Goal: Task Accomplishment & Management: Use online tool/utility

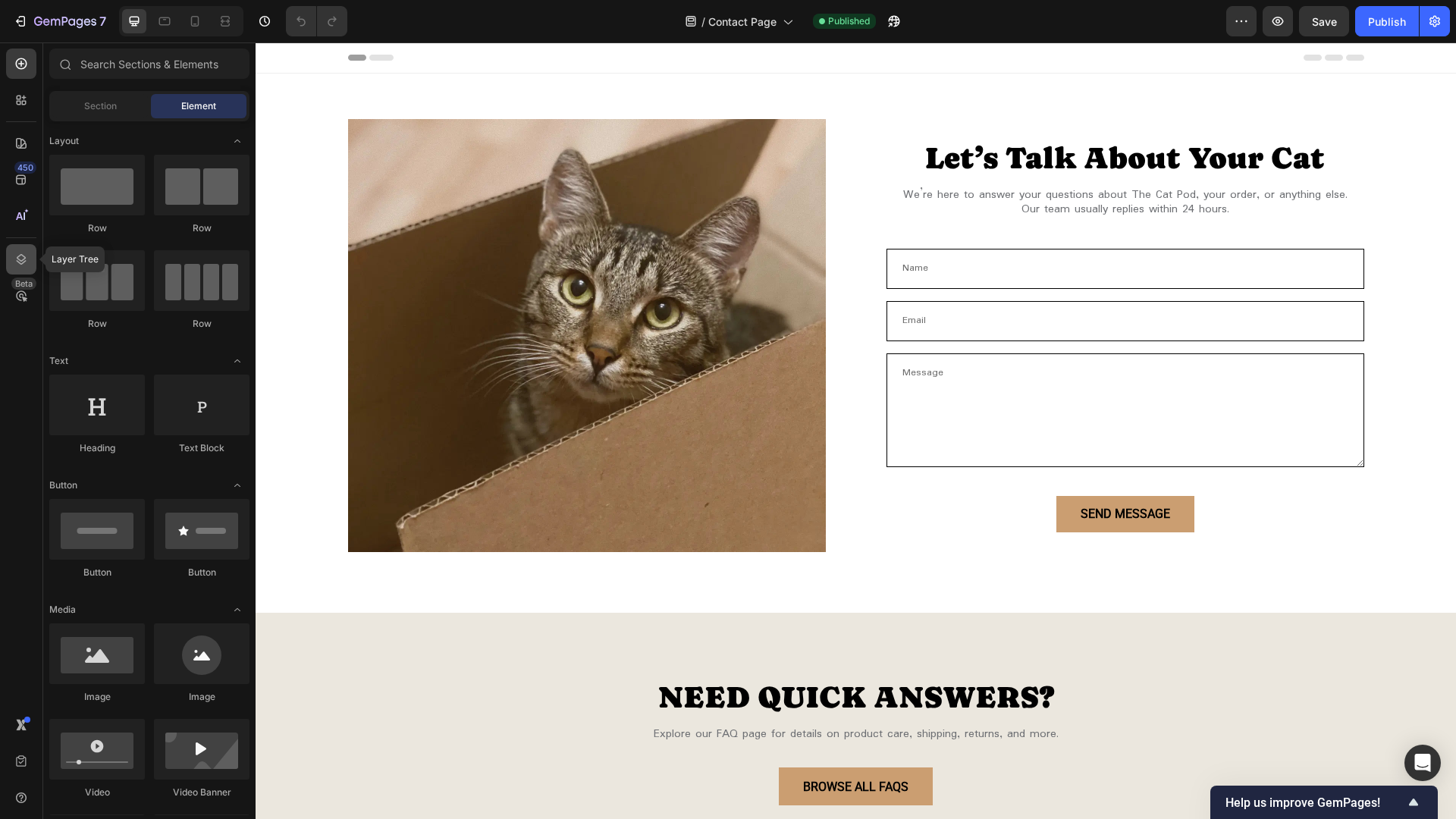
click at [19, 263] on icon at bounding box center [21, 259] width 10 height 11
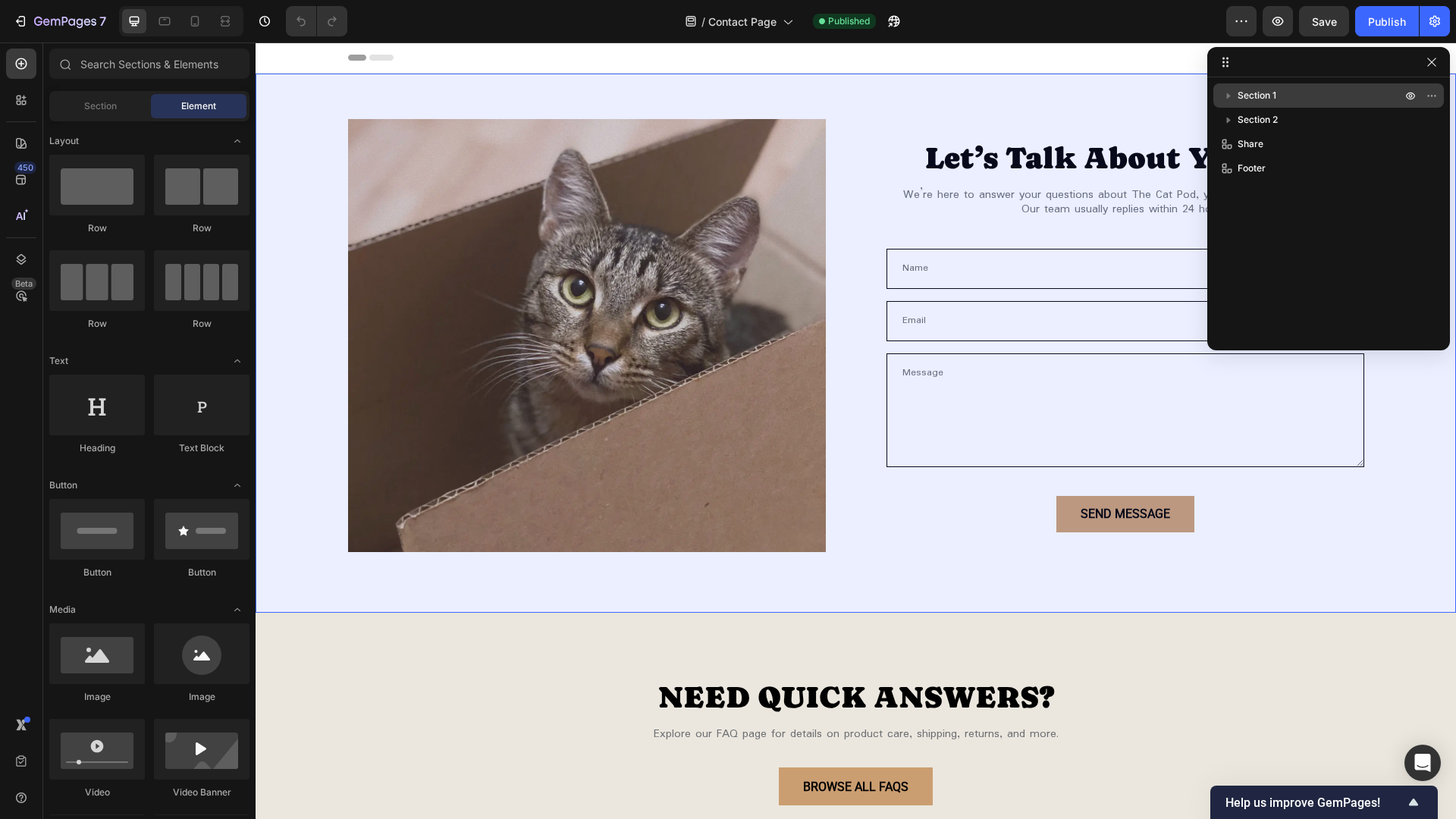
click at [1332, 102] on p "Section 1" at bounding box center [1321, 95] width 167 height 15
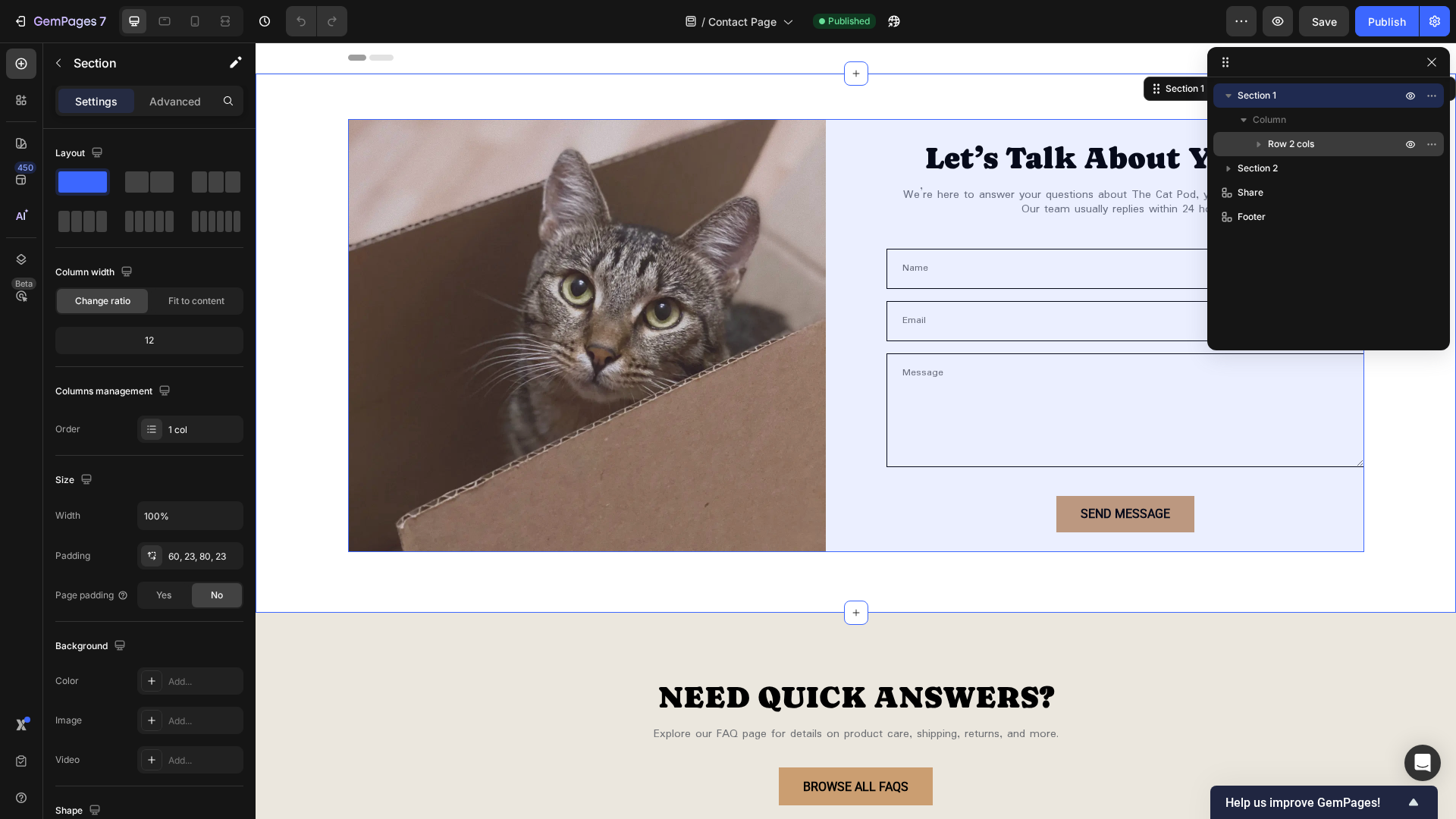
click at [1332, 143] on p "Row 2 cols" at bounding box center [1336, 144] width 137 height 15
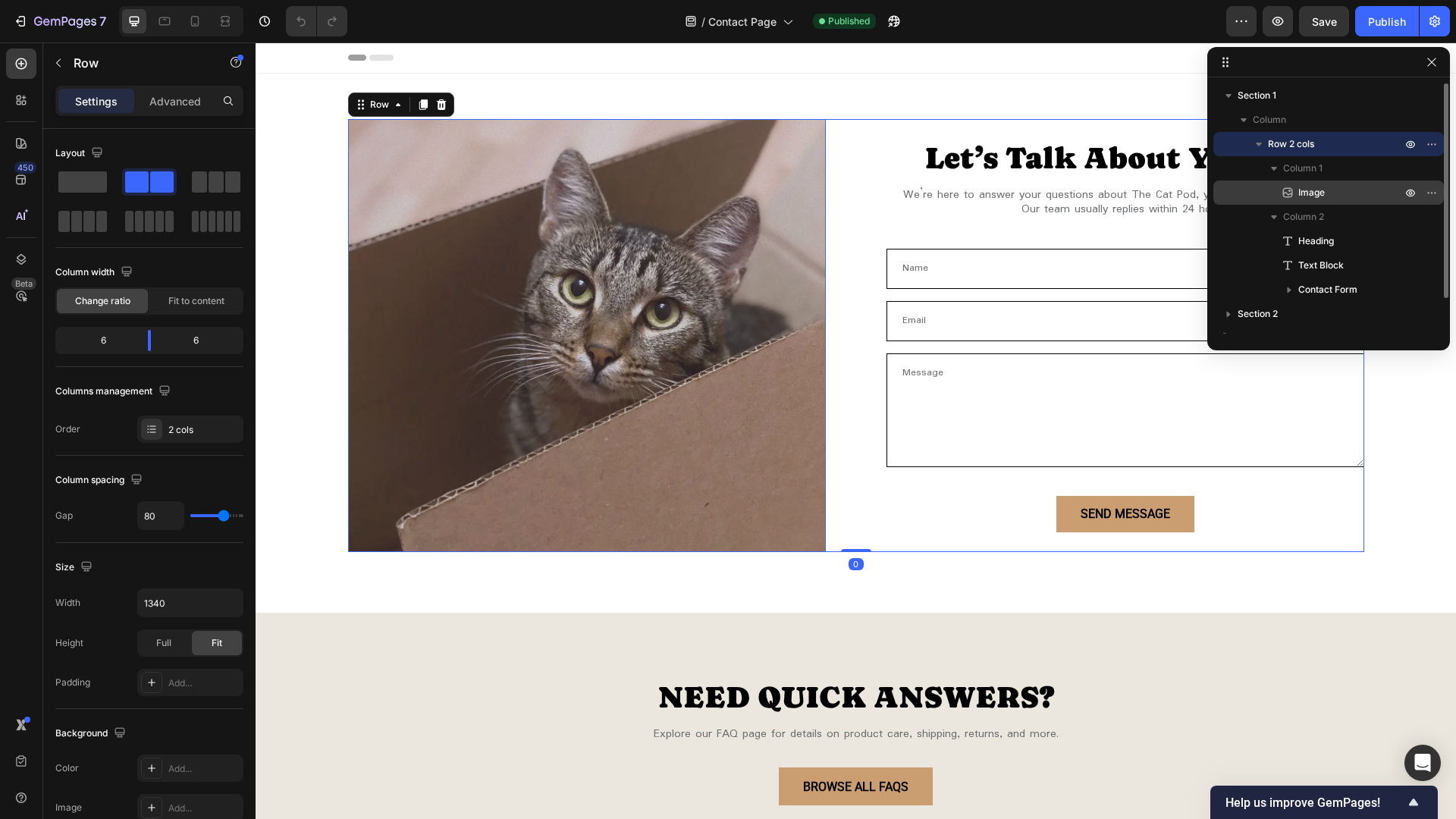
click at [1340, 193] on p "Image" at bounding box center [1333, 192] width 106 height 15
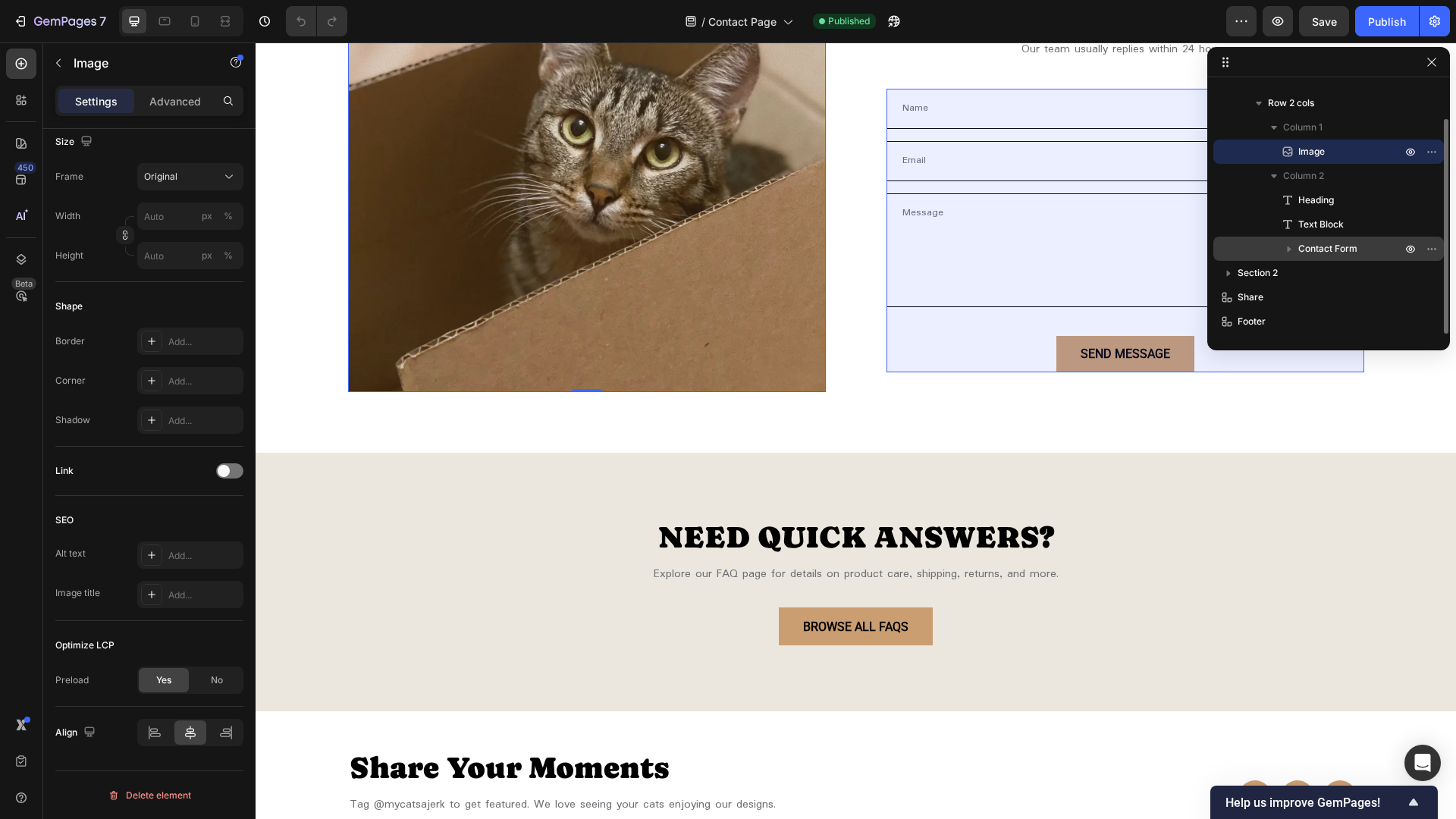
scroll to position [227, 0]
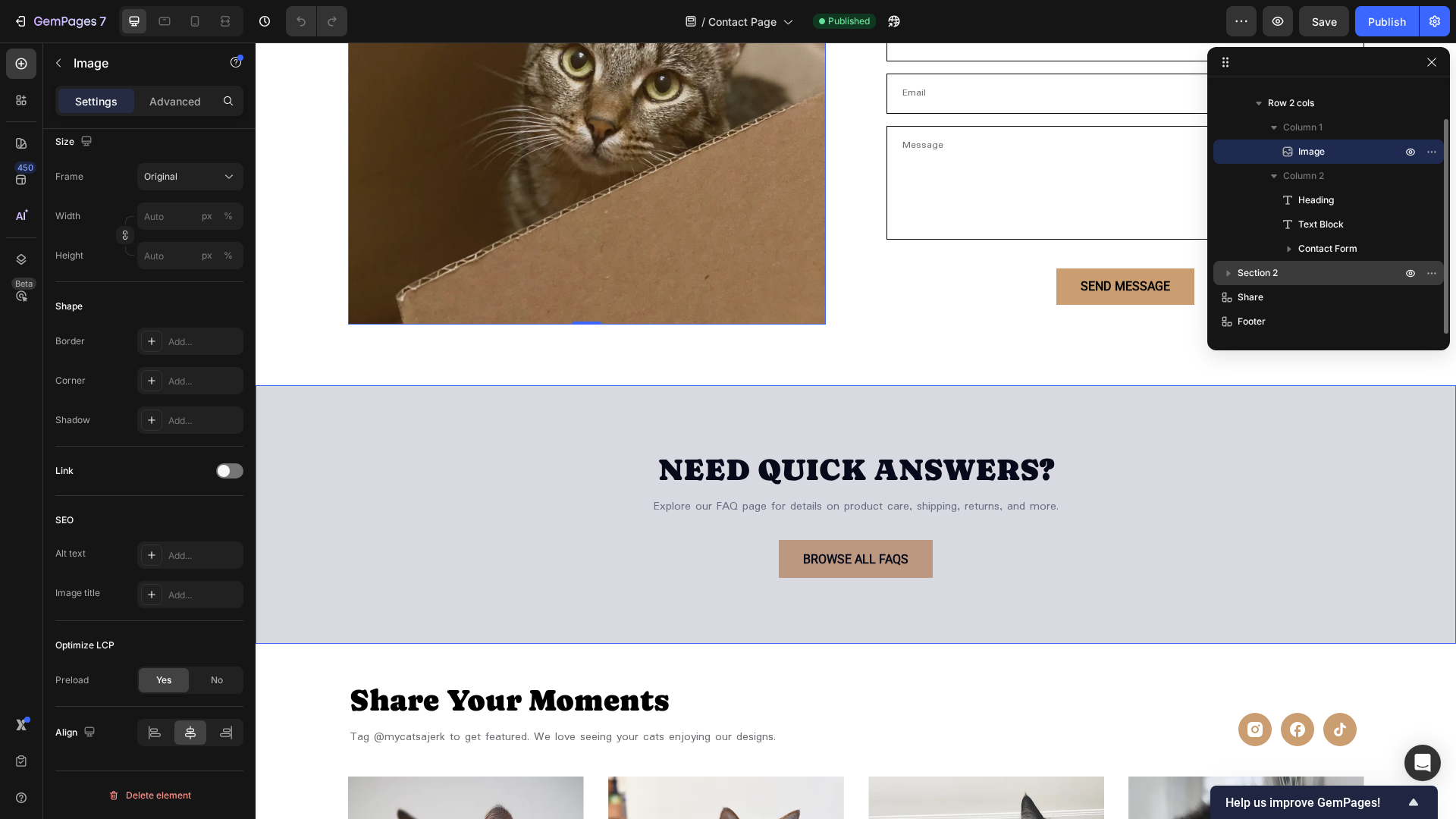
click at [1308, 279] on p "Section 2" at bounding box center [1321, 273] width 167 height 15
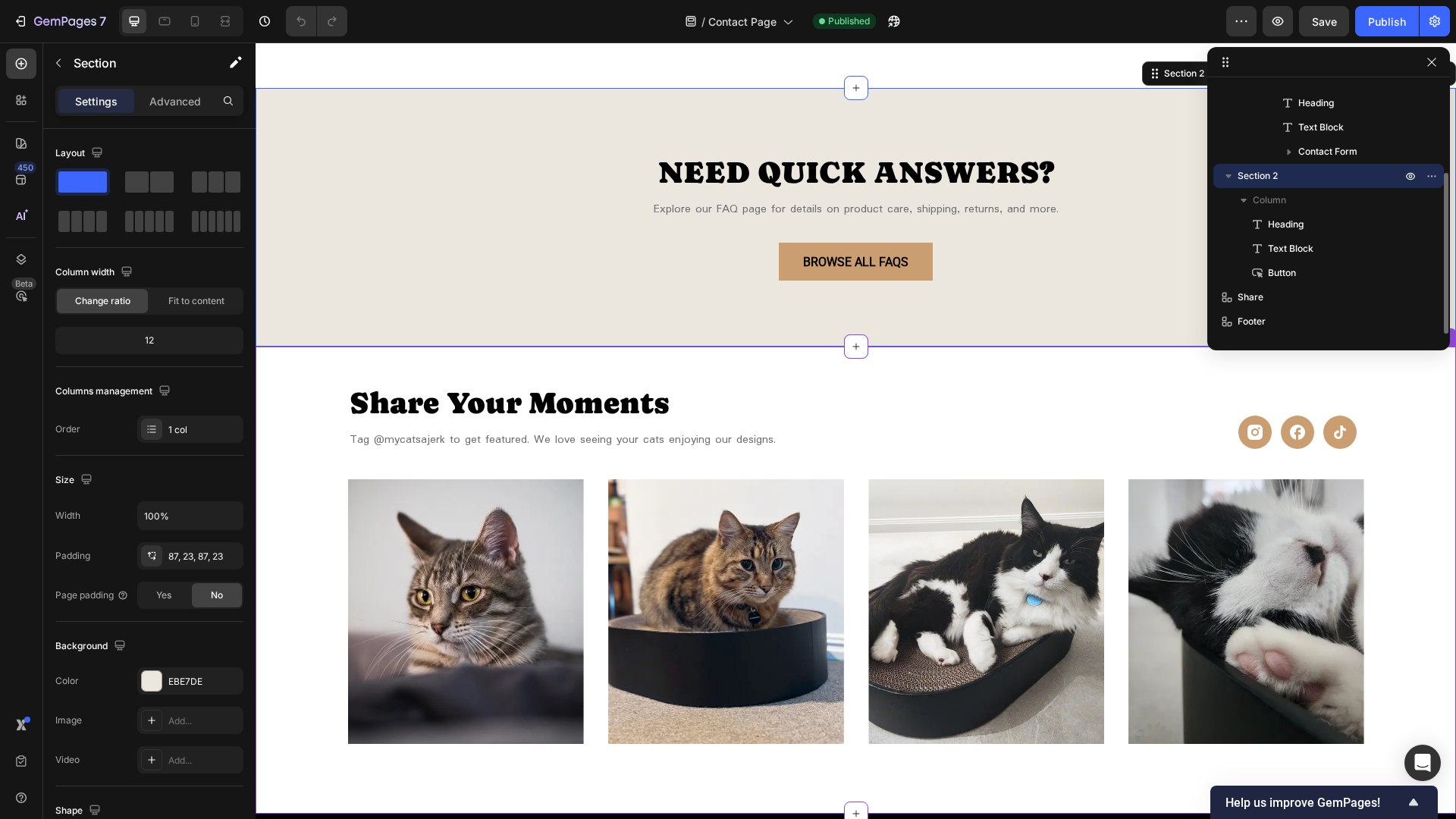
scroll to position [530, 0]
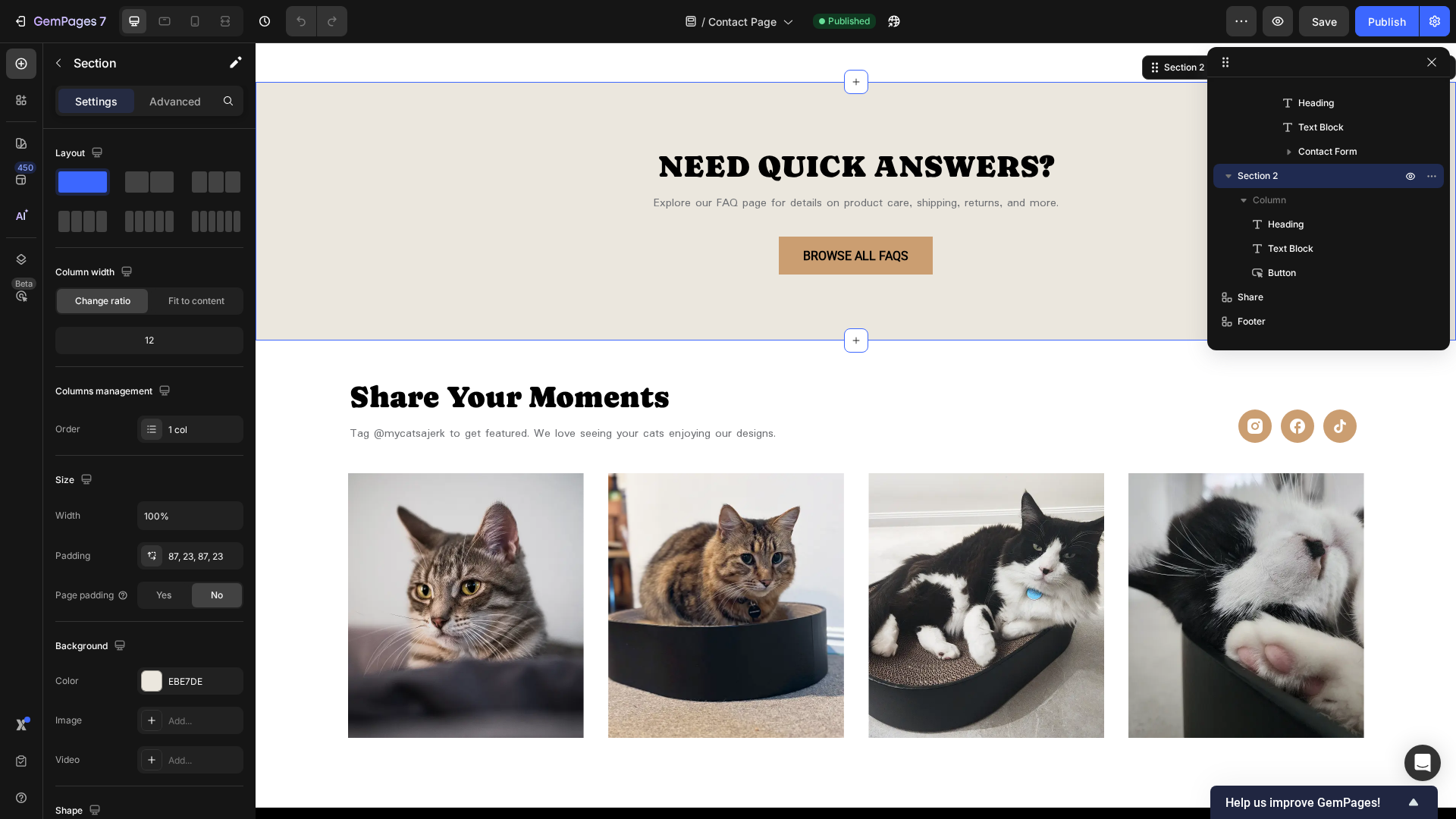
click at [3, 568] on div "450 Beta" at bounding box center [21, 431] width 44 height 776
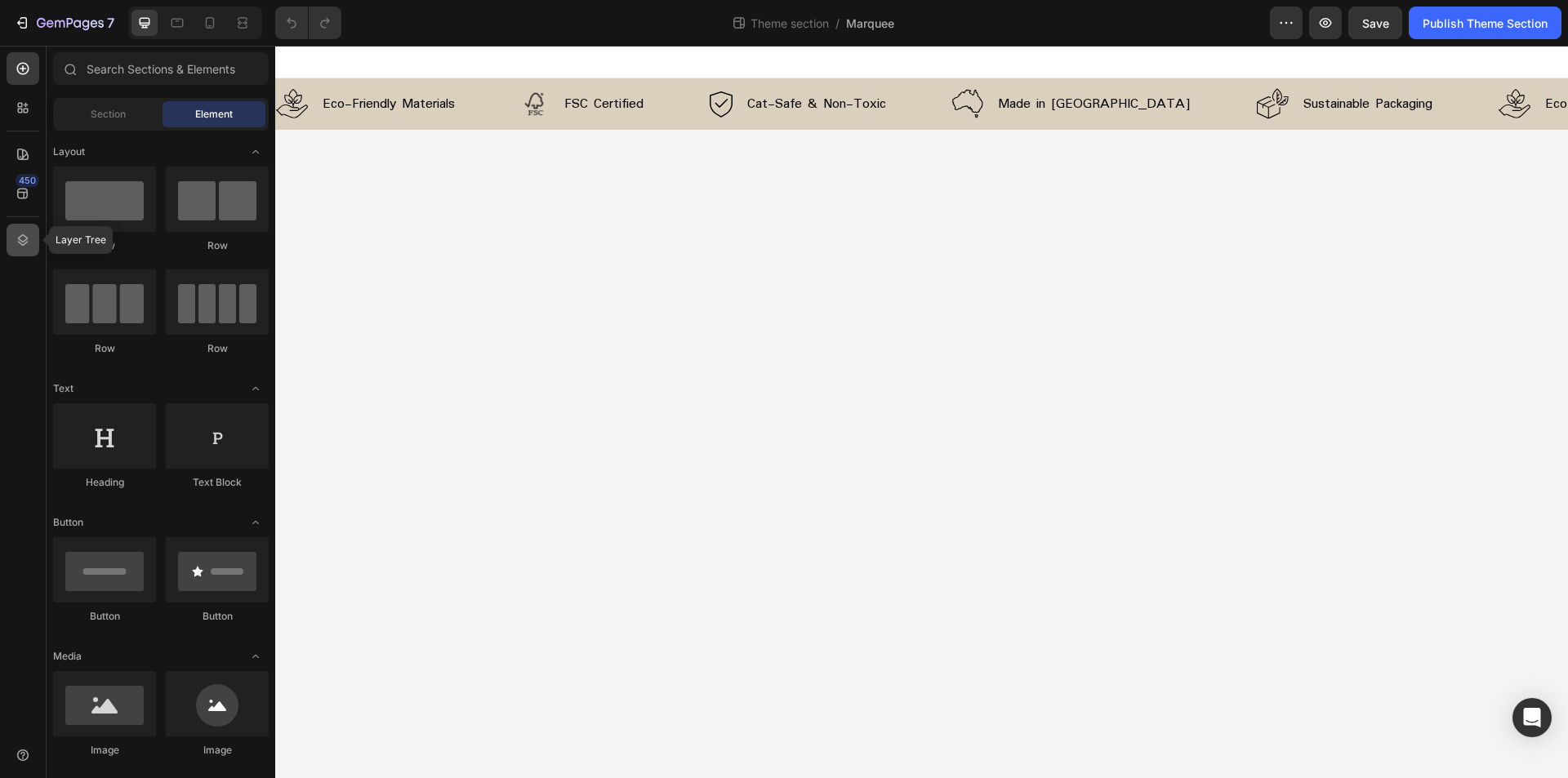
click at [21, 242] on icon at bounding box center [22, 239] width 16 height 16
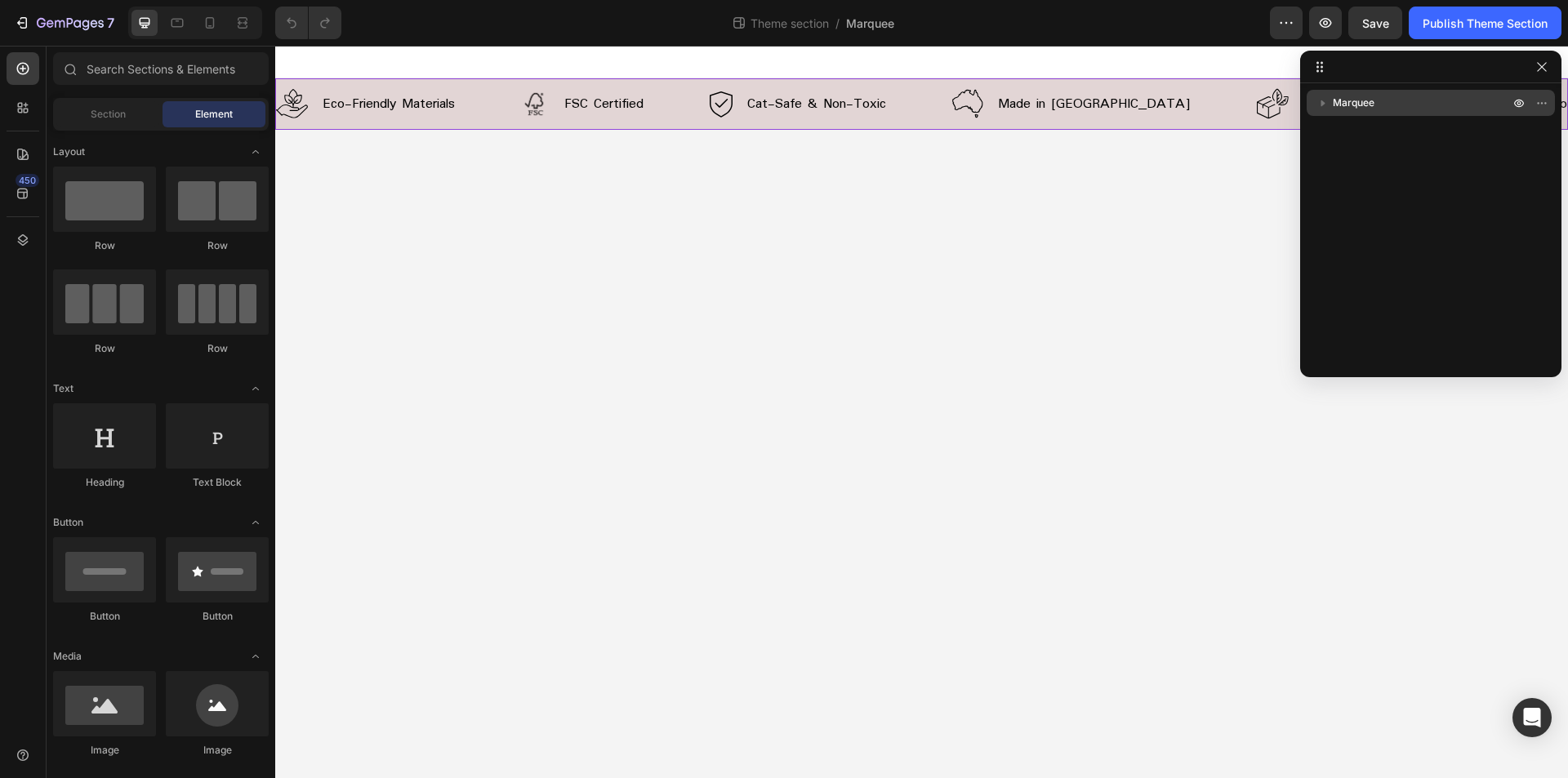
click at [1384, 104] on p "Marquee" at bounding box center [1423, 102] width 180 height 16
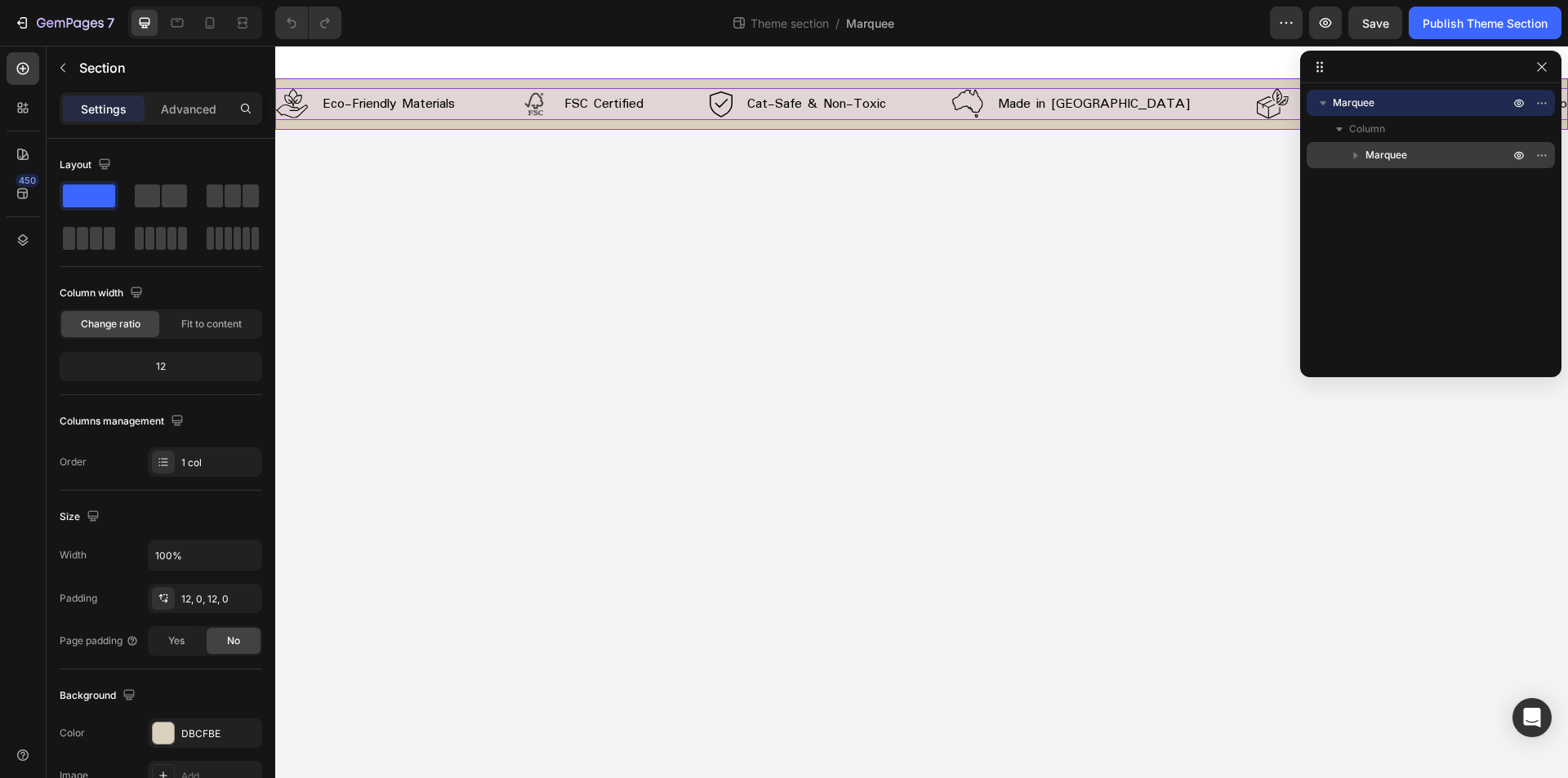
click at [1383, 149] on span "Marquee" at bounding box center [1386, 155] width 42 height 16
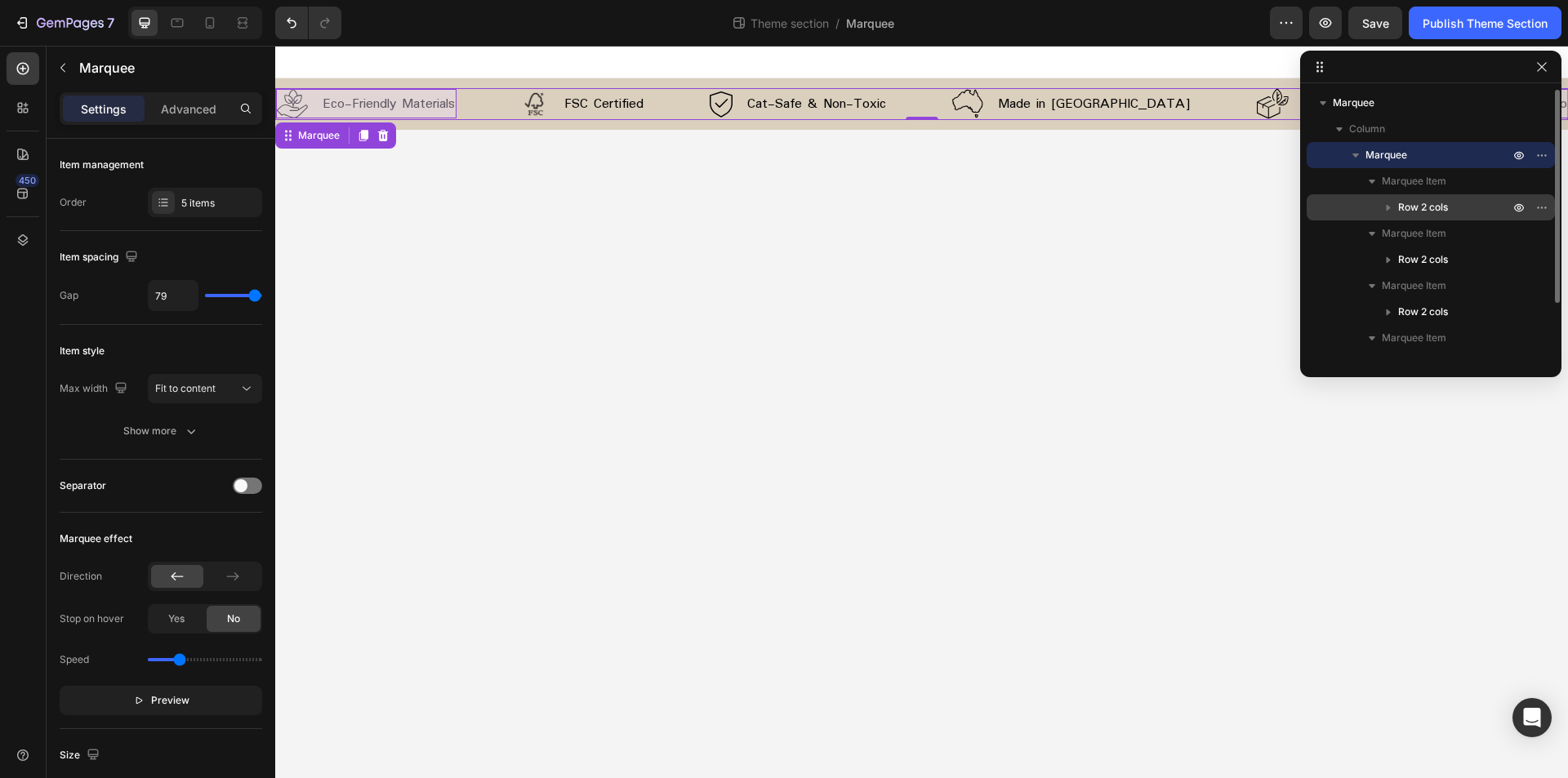
click at [1433, 212] on span "Row 2 cols" at bounding box center [1423, 207] width 50 height 16
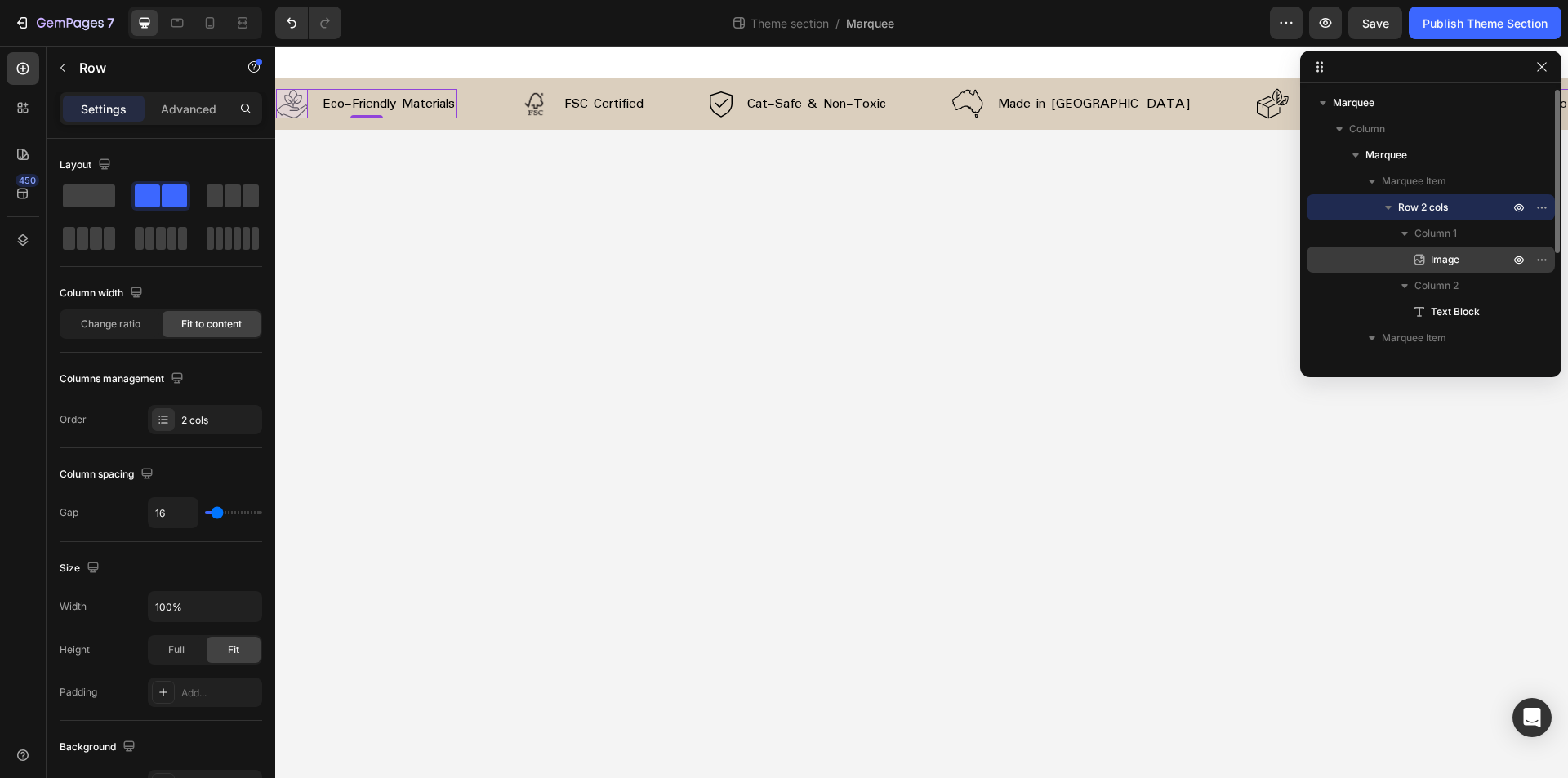
click at [1457, 261] on span "Image" at bounding box center [1445, 259] width 29 height 16
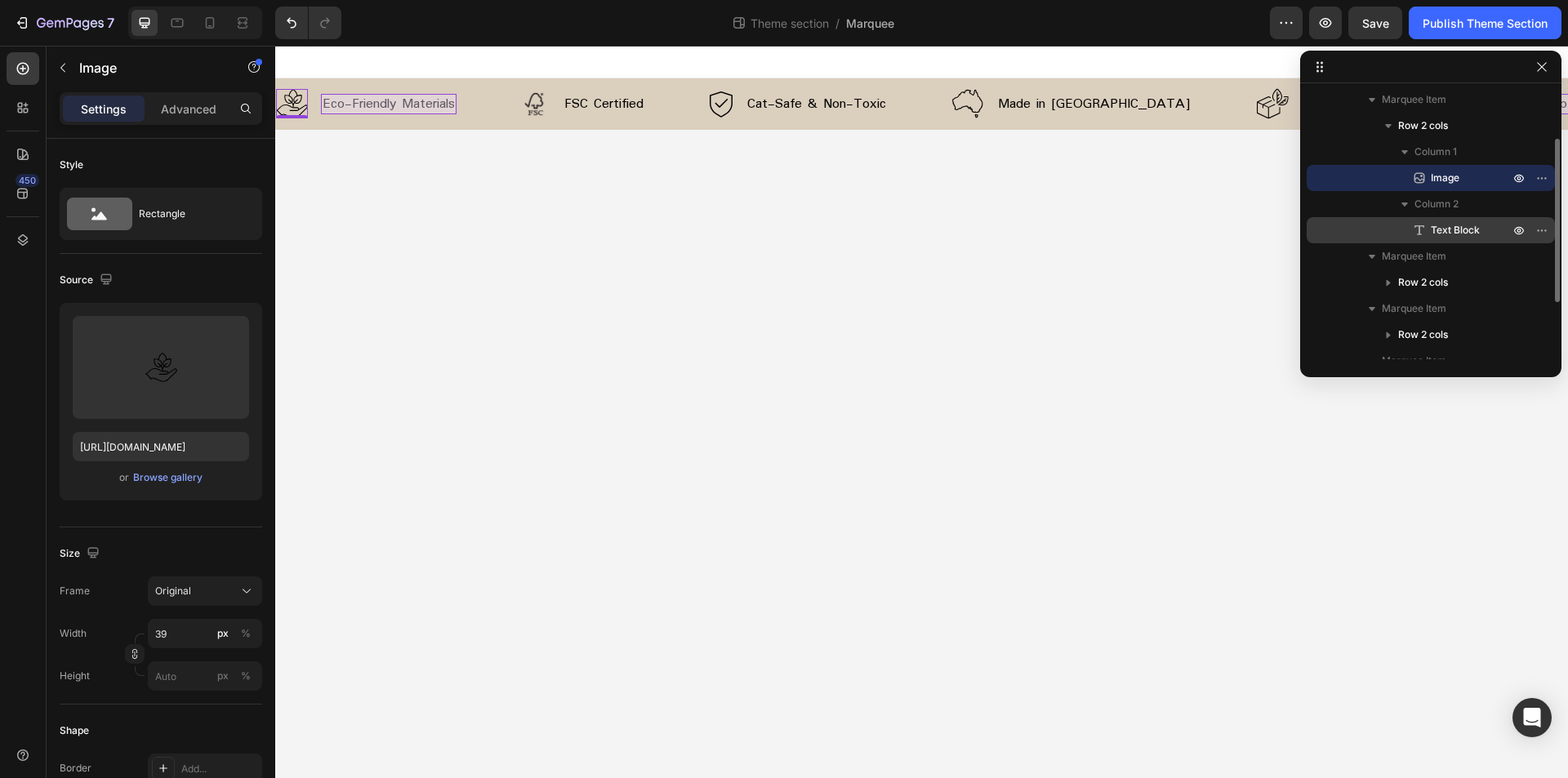
scroll to position [164, 0]
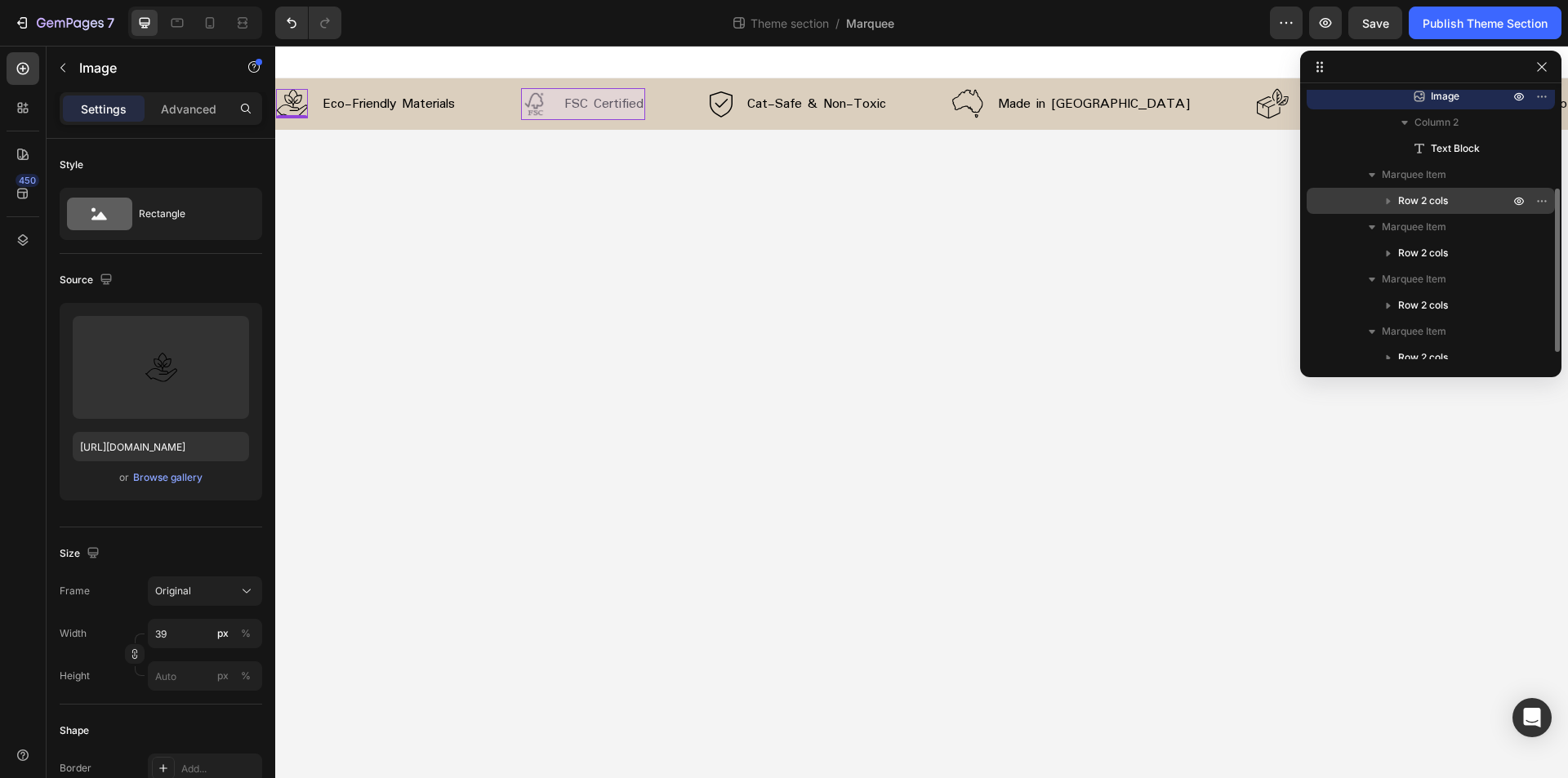
click at [1429, 194] on span "Row 2 cols" at bounding box center [1423, 200] width 50 height 16
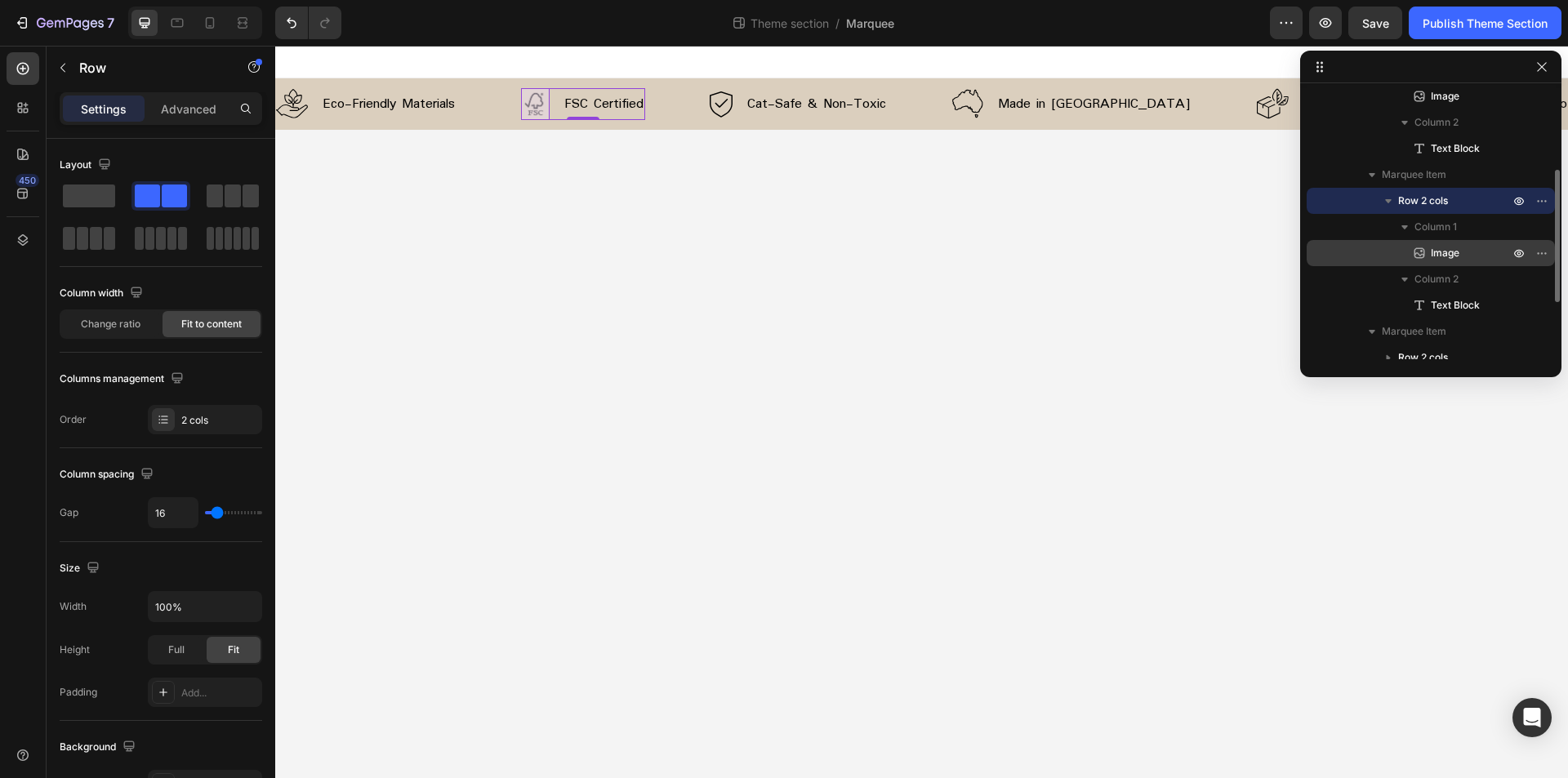
click at [1437, 253] on span "Image" at bounding box center [1445, 253] width 29 height 16
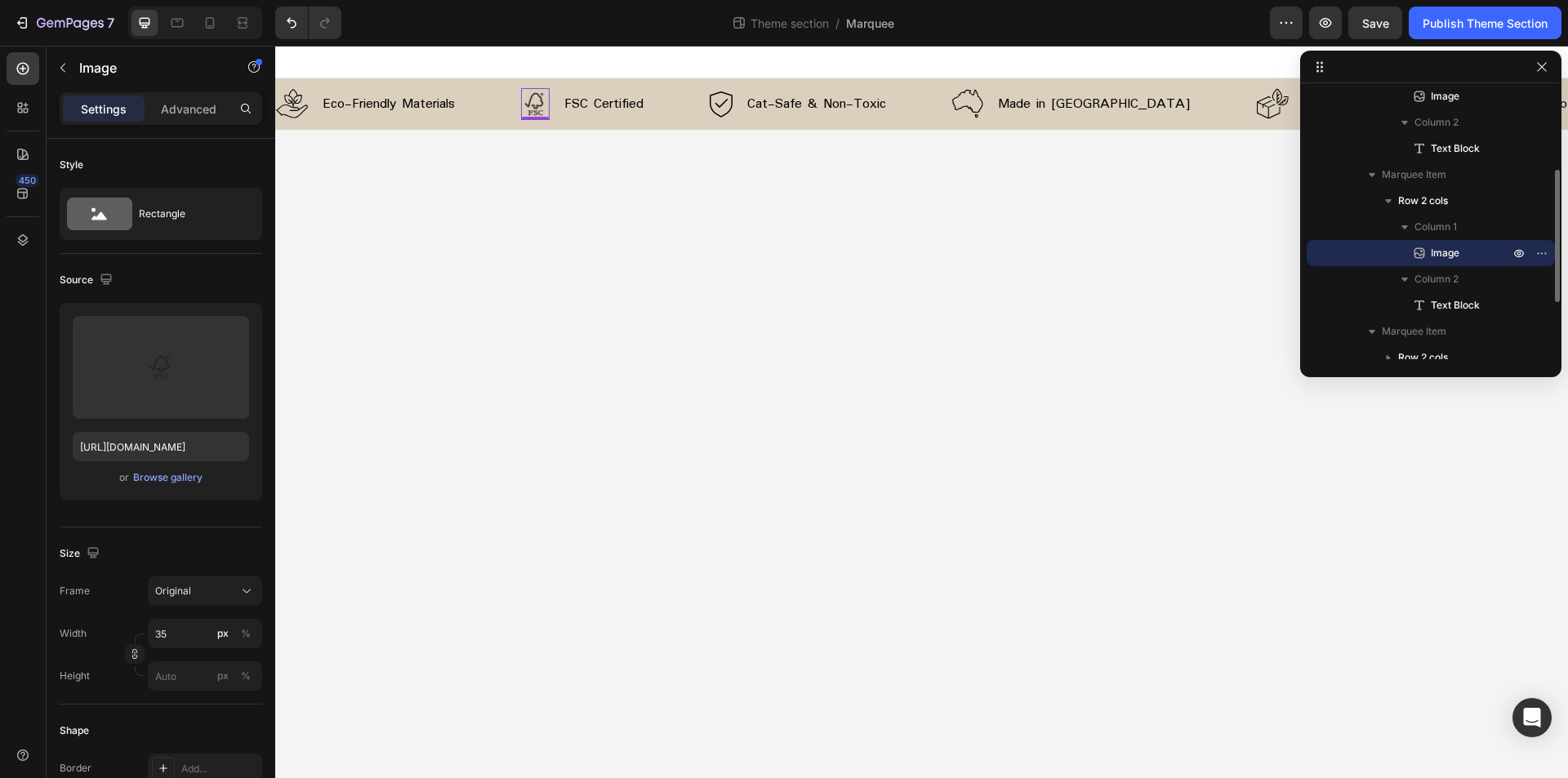
scroll to position [245, 0]
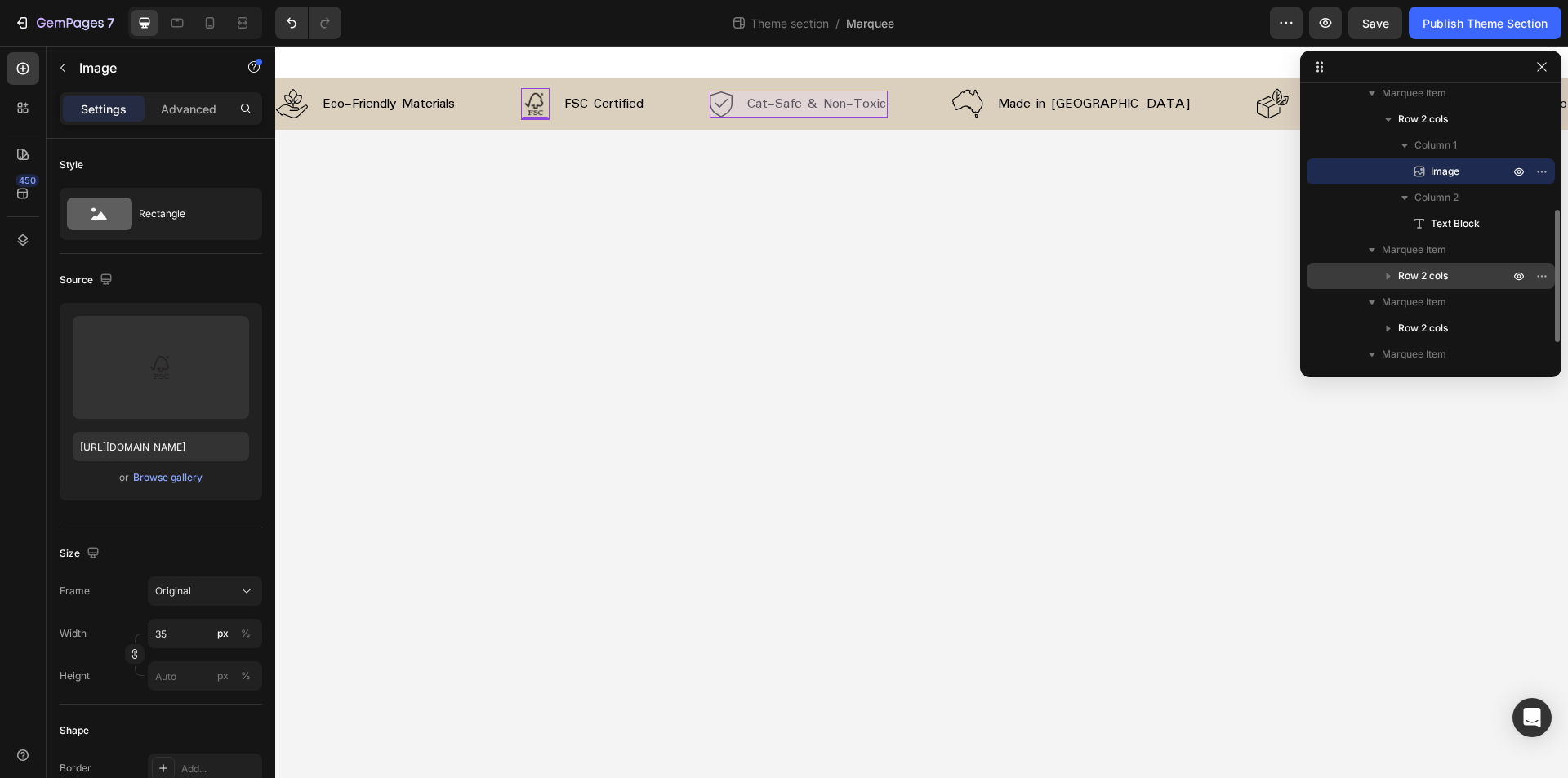
click at [1431, 263] on div "Row 2 cols" at bounding box center [1430, 276] width 235 height 26
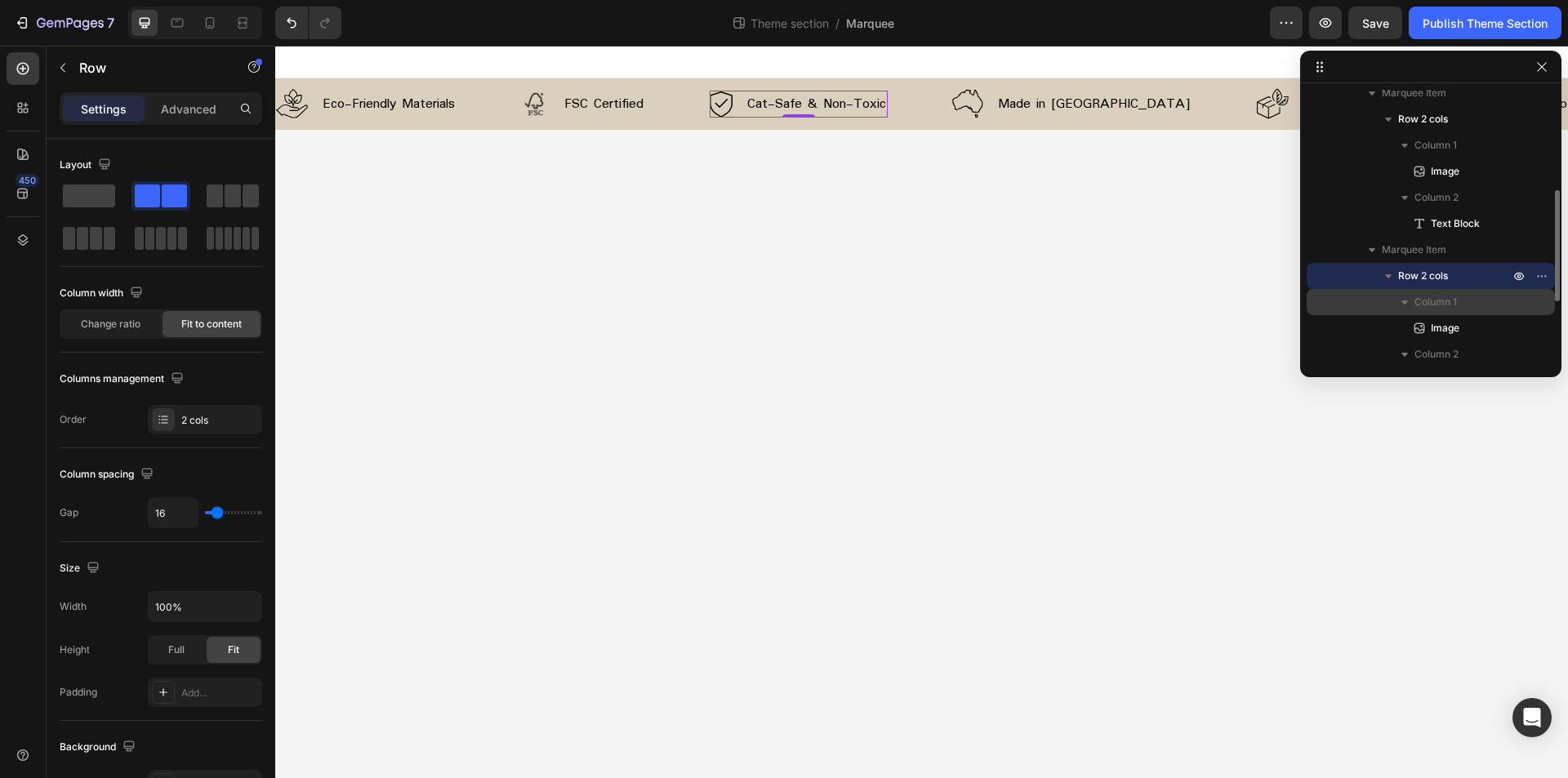
click at [1453, 301] on span "Column 1" at bounding box center [1435, 301] width 42 height 16
click at [1450, 300] on span "Column 1" at bounding box center [1435, 301] width 42 height 16
click at [1468, 326] on p "Image" at bounding box center [1451, 328] width 81 height 16
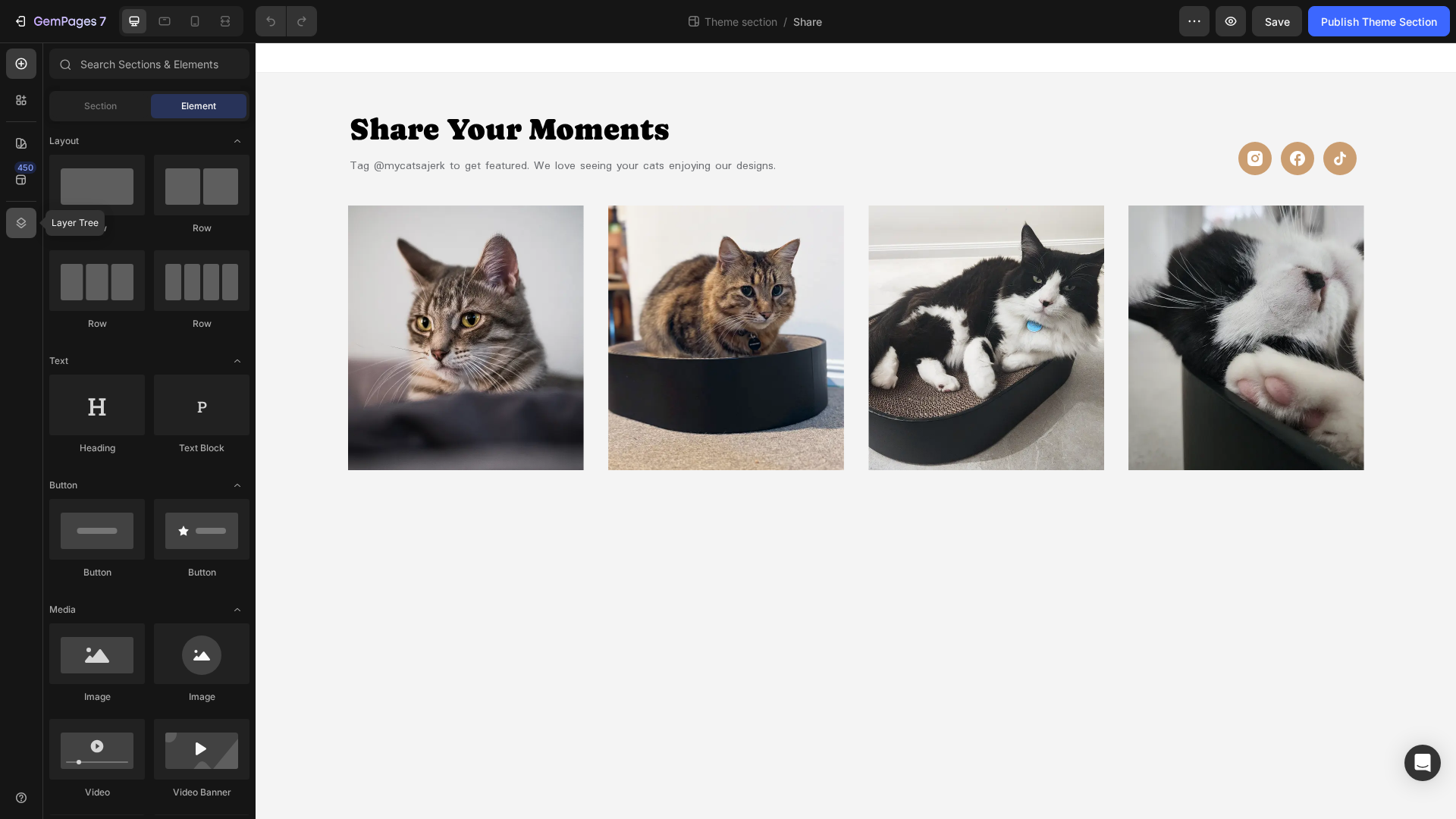
click at [27, 226] on icon at bounding box center [20, 222] width 15 height 15
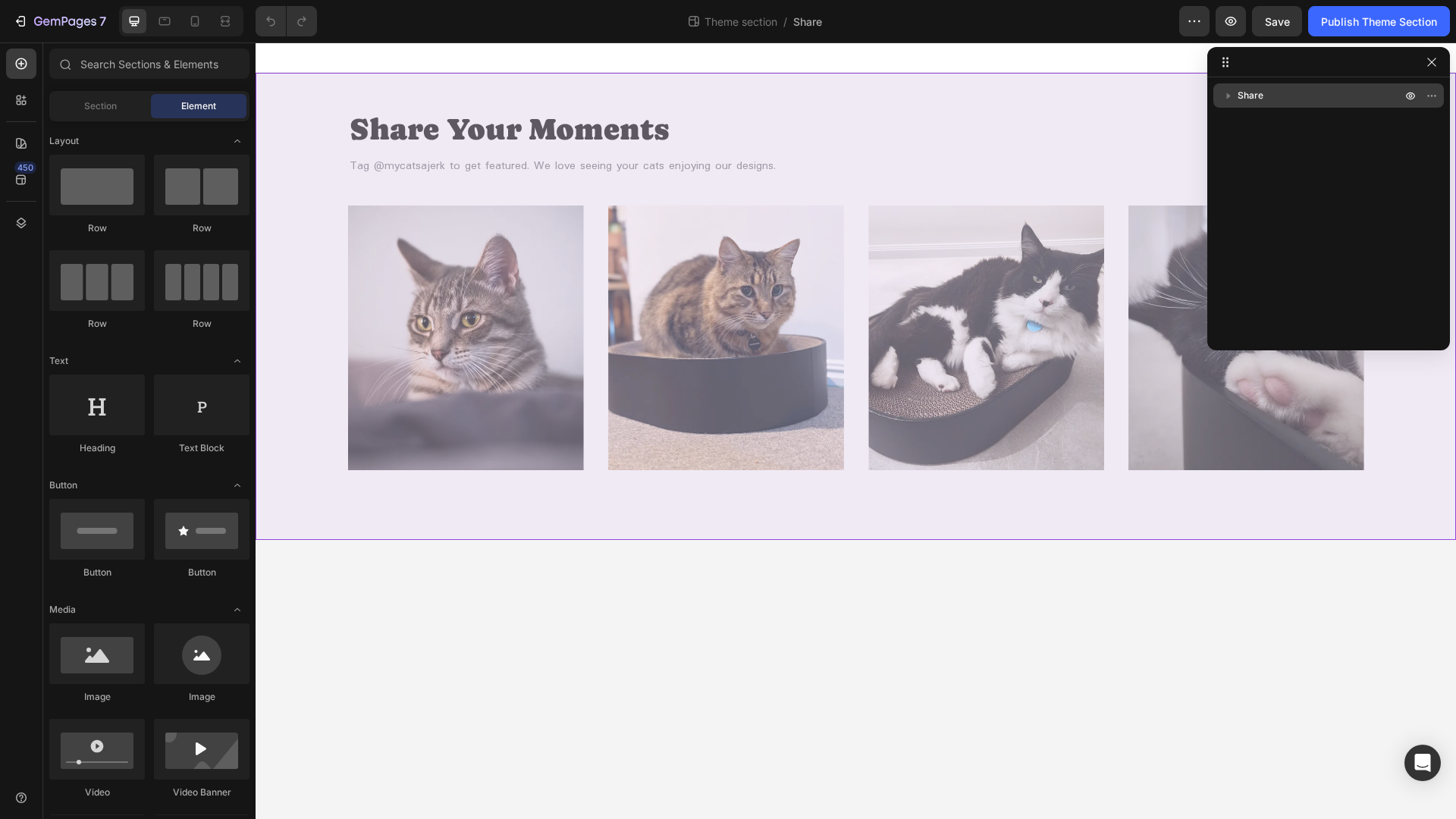
click at [1271, 99] on p "Share" at bounding box center [1321, 95] width 167 height 15
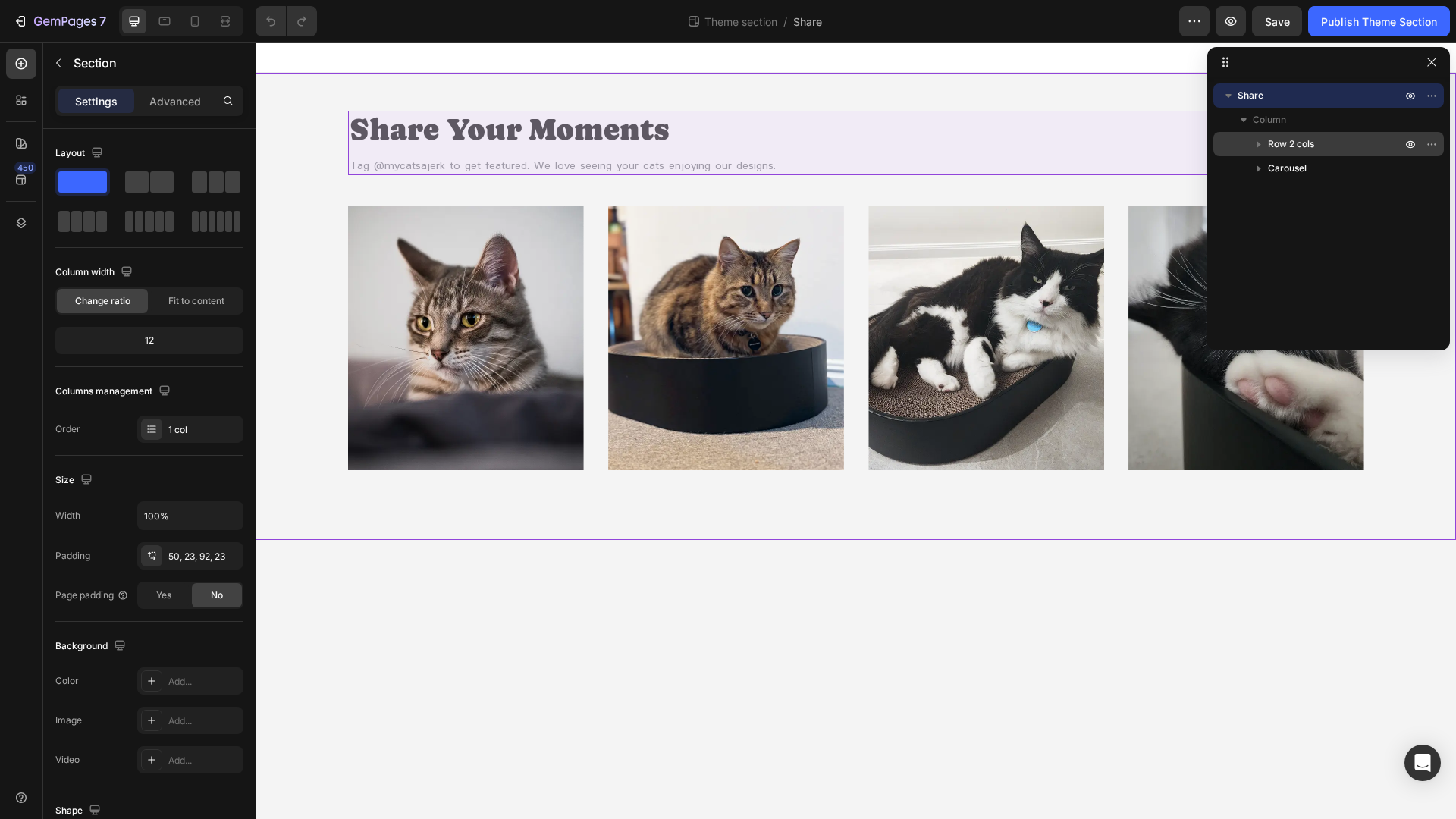
click at [1312, 144] on span "Row 2 cols" at bounding box center [1291, 144] width 46 height 15
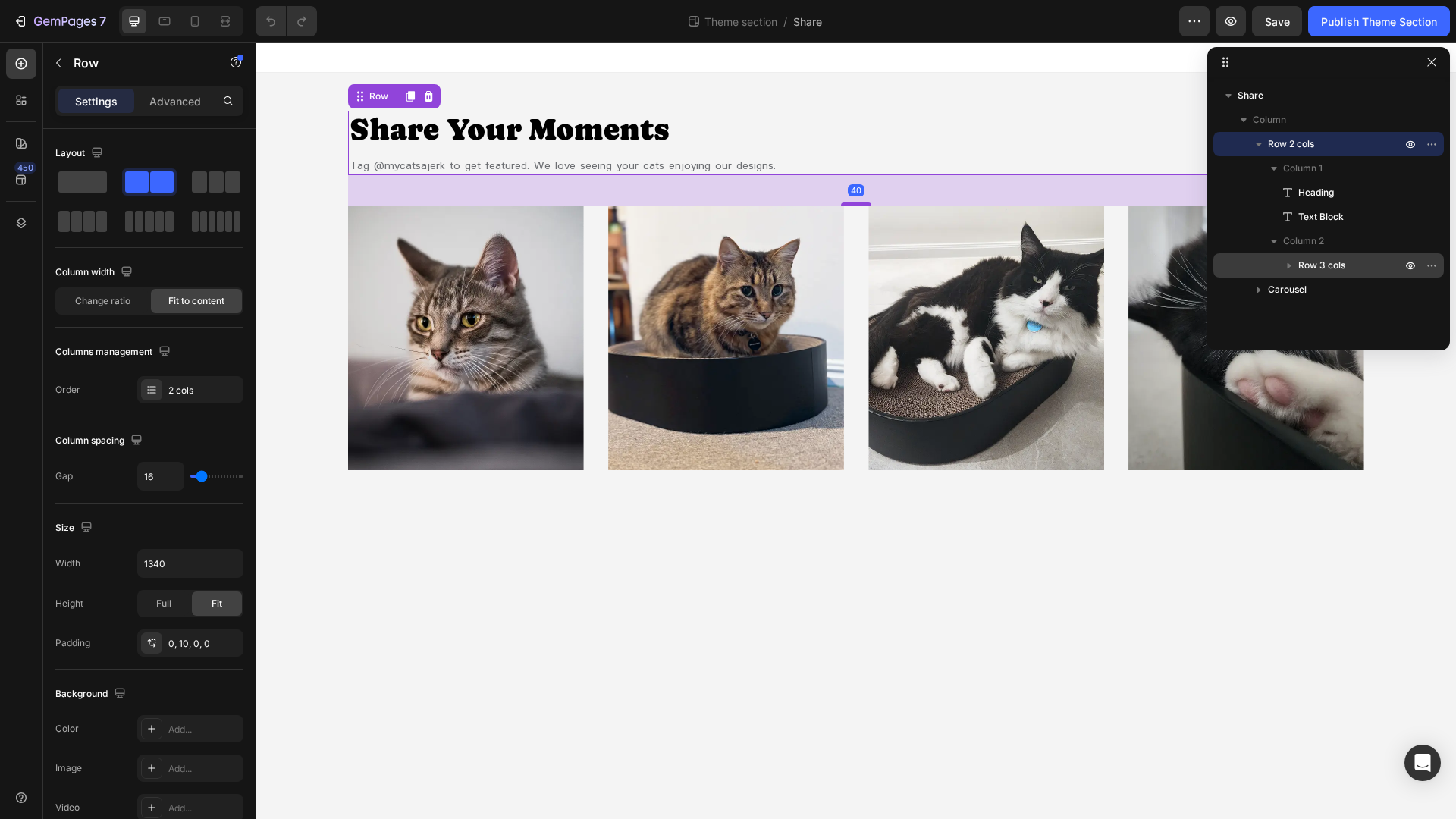
click at [1357, 266] on p "Row 3 cols" at bounding box center [1350, 265] width 106 height 15
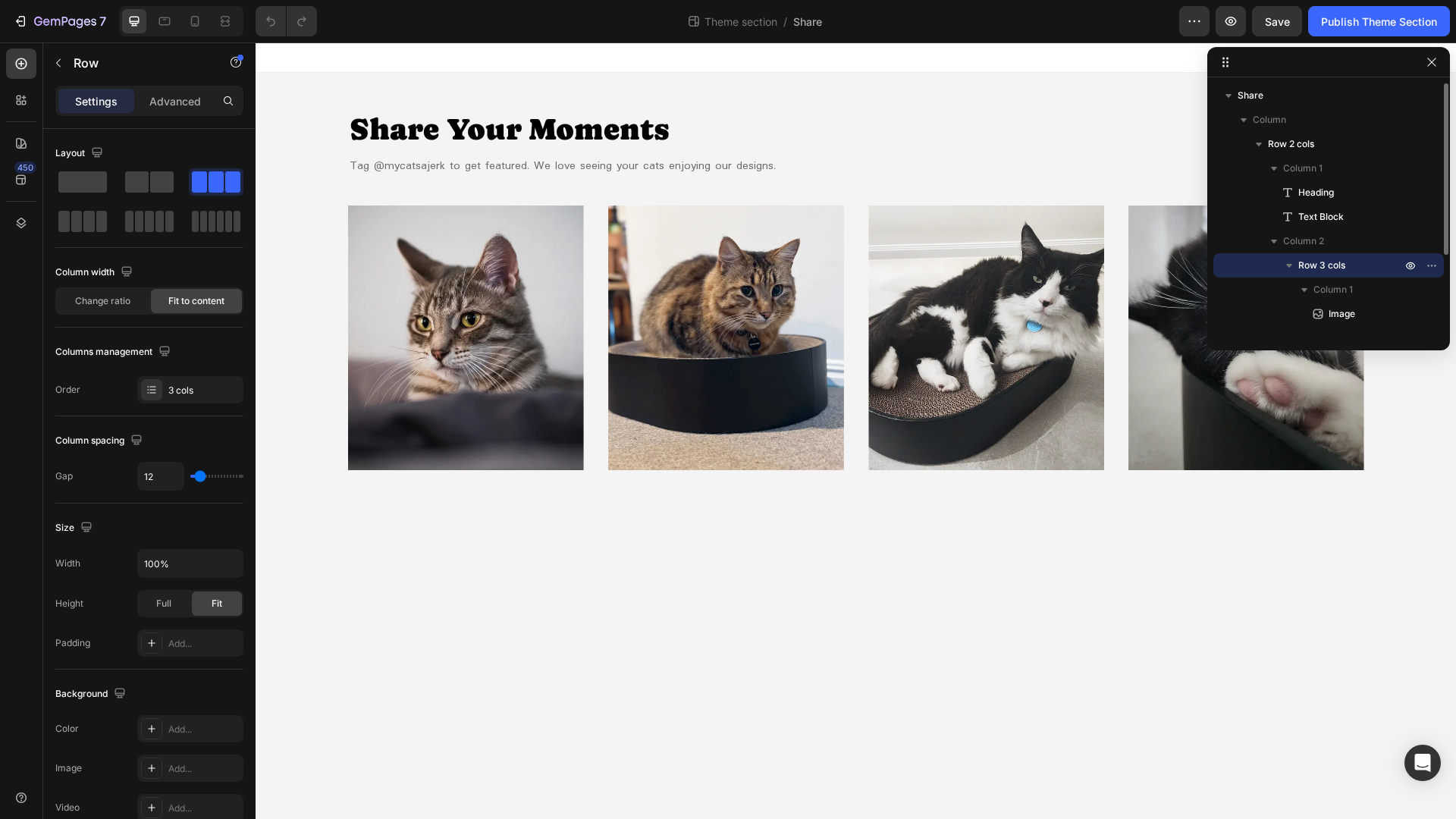
scroll to position [114, 0]
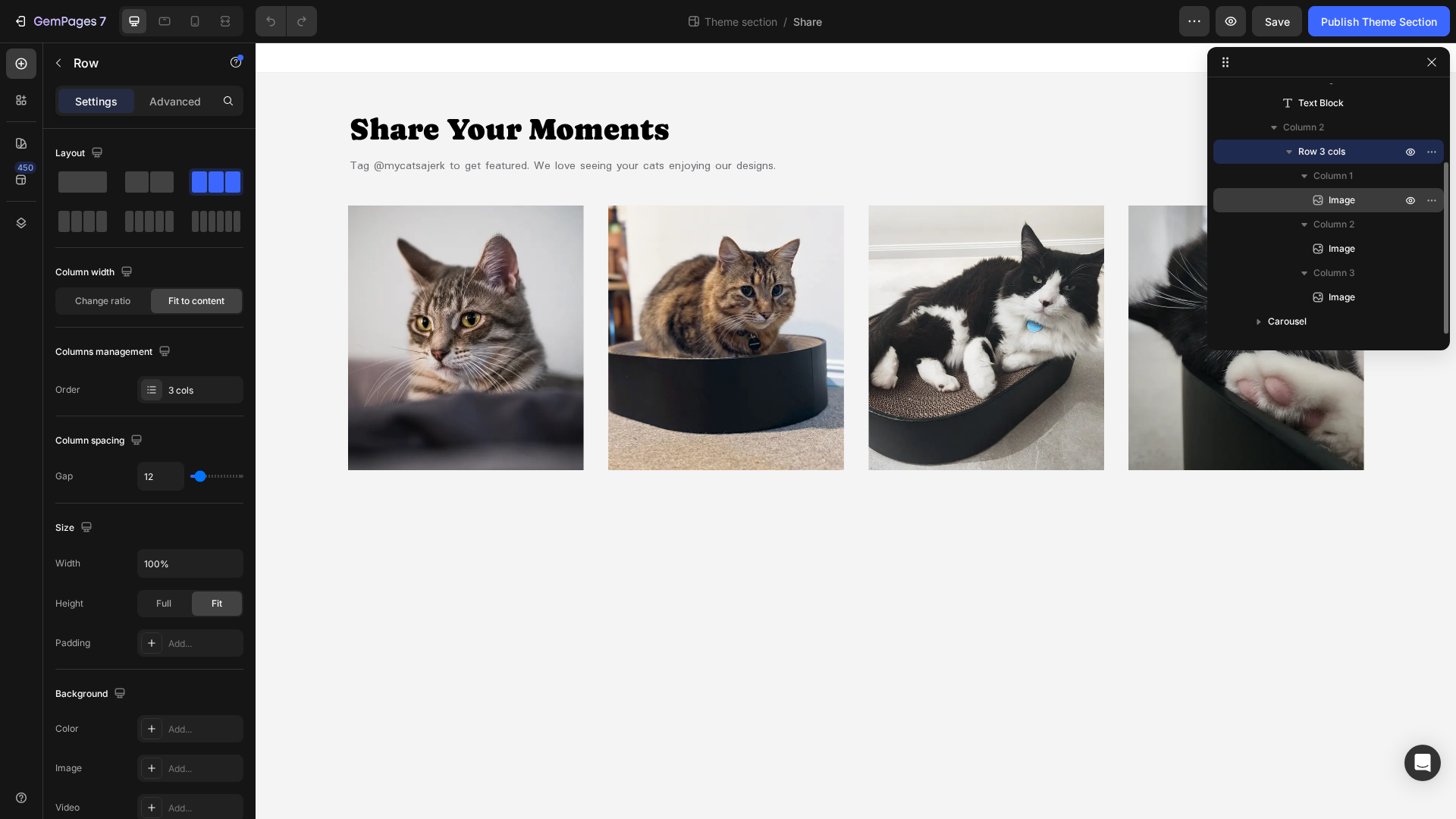
click at [1373, 206] on p "Image" at bounding box center [1348, 200] width 76 height 15
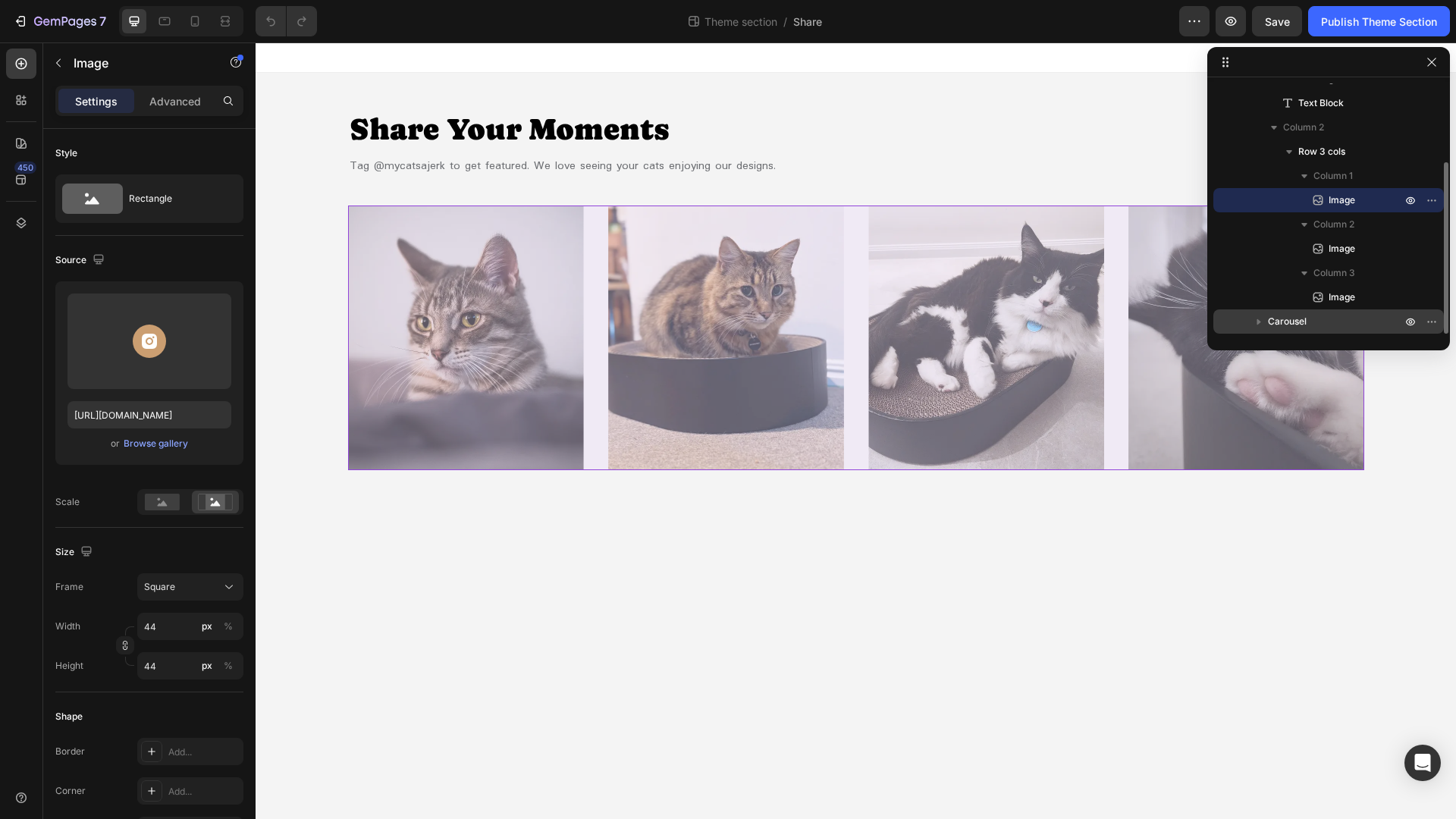
click at [1325, 315] on p "Carousel" at bounding box center [1336, 321] width 137 height 15
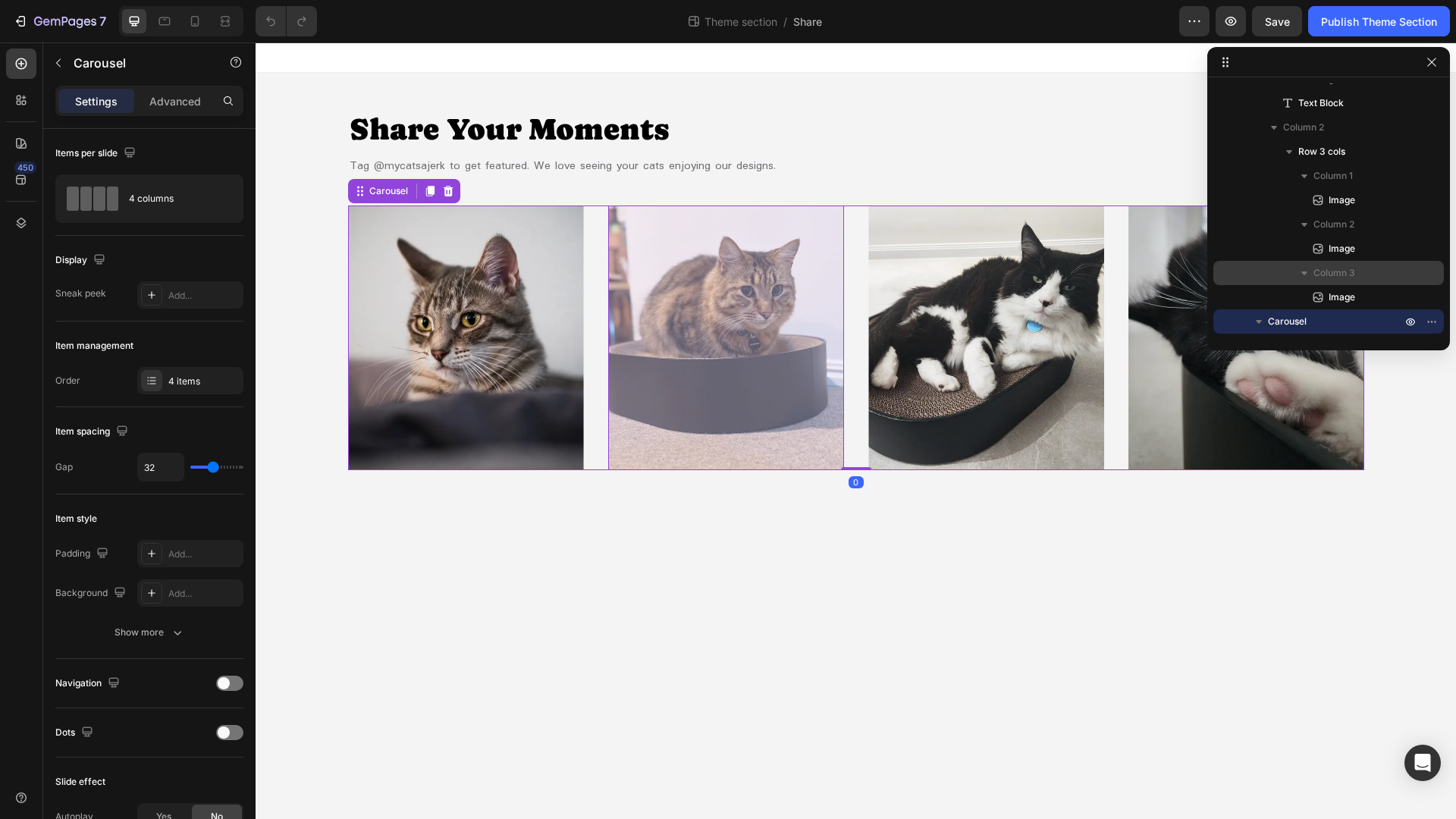
scroll to position [307, 0]
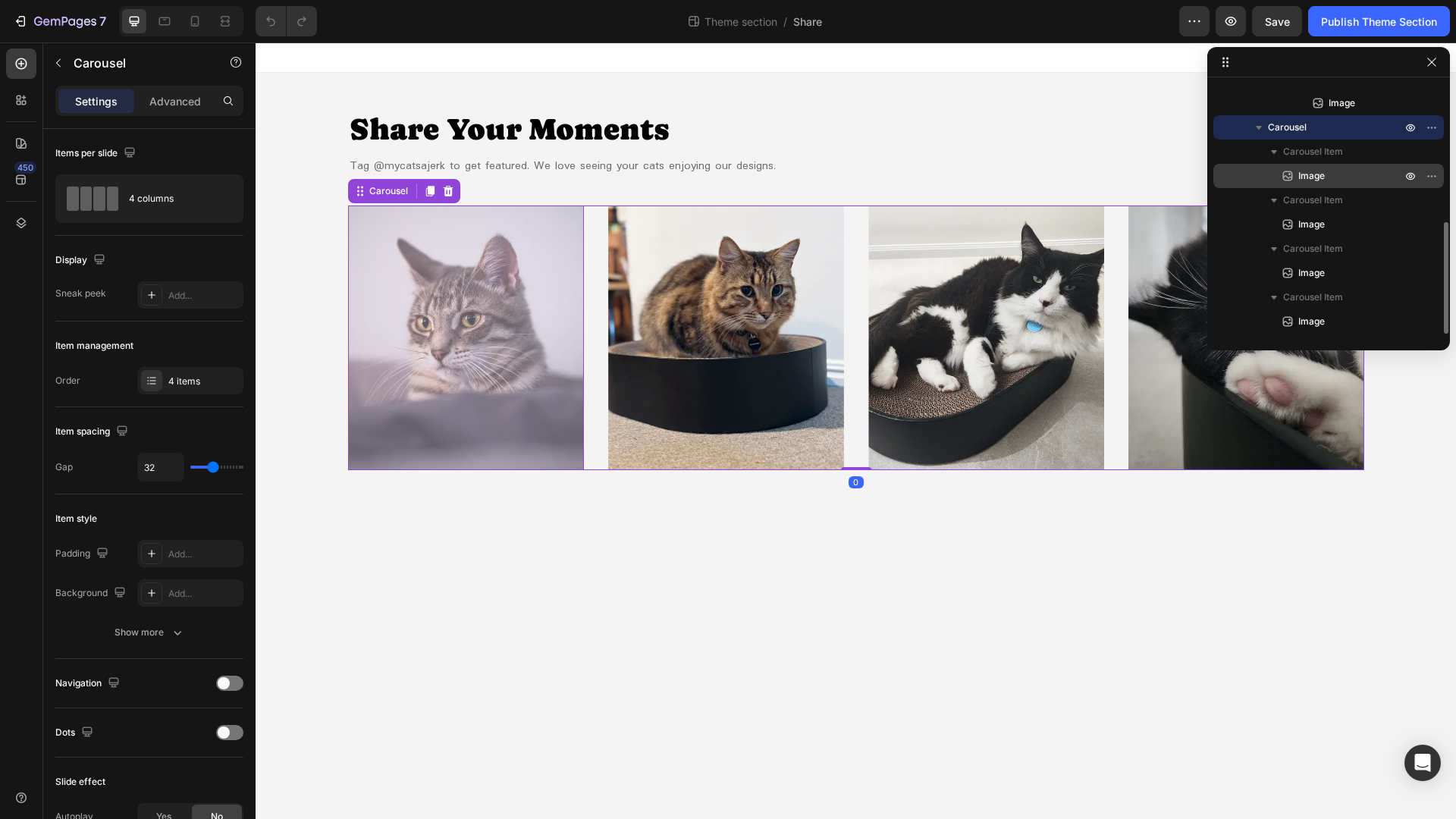
click at [1343, 163] on div "Image" at bounding box center [1328, 175] width 219 height 24
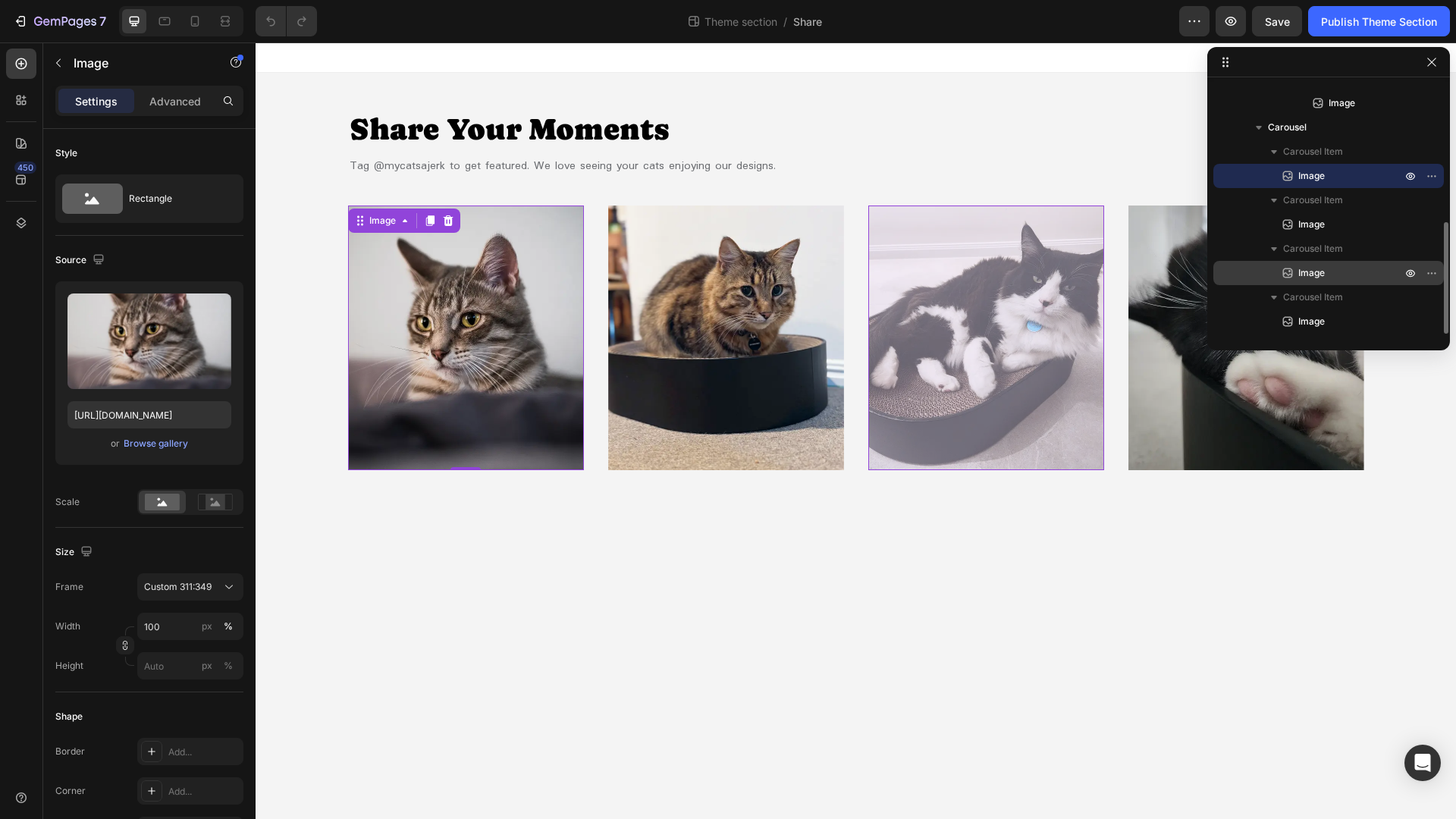
click at [1327, 269] on p "Image" at bounding box center [1333, 273] width 106 height 15
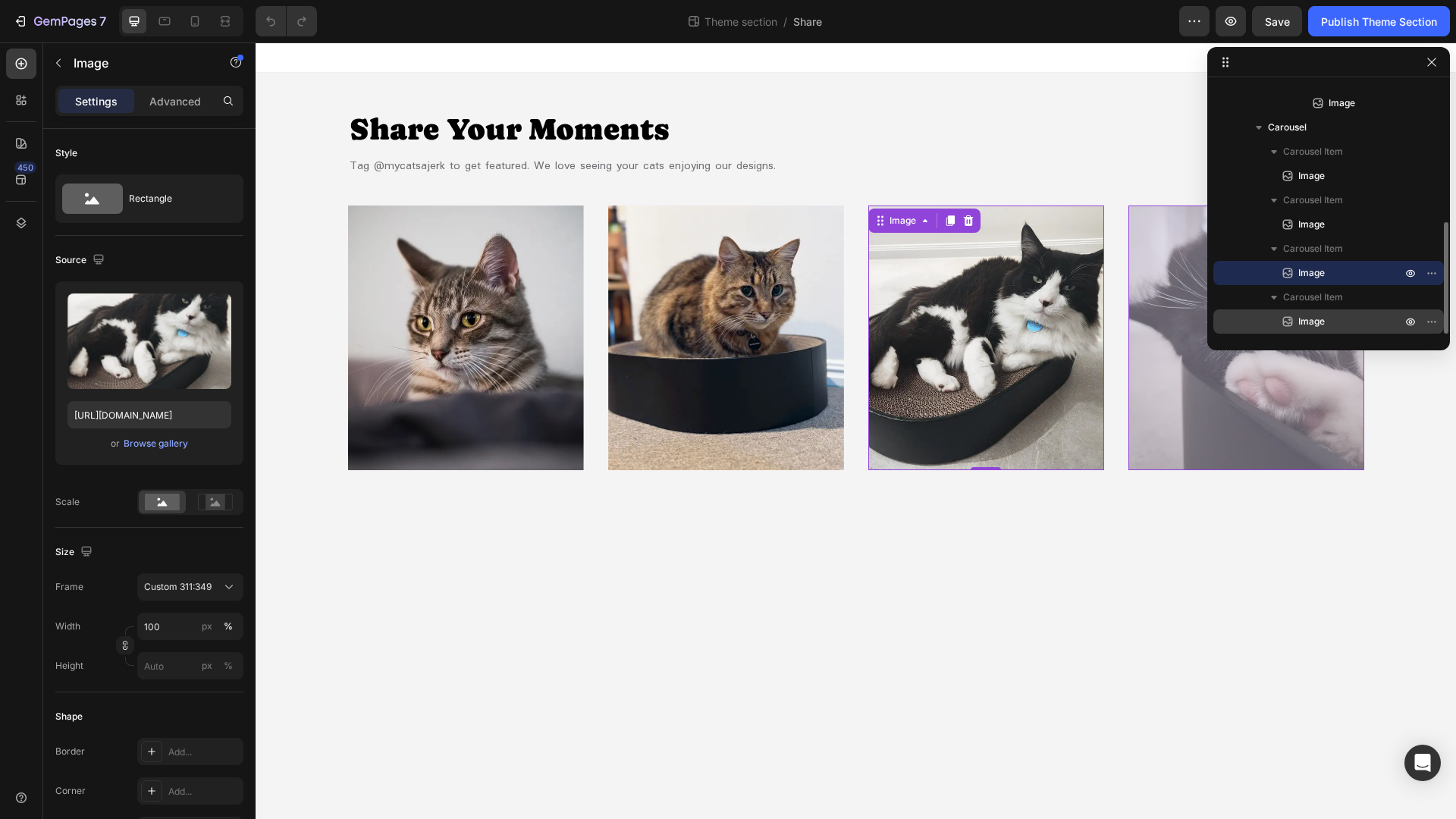
click at [1351, 321] on p "Image" at bounding box center [1333, 321] width 106 height 15
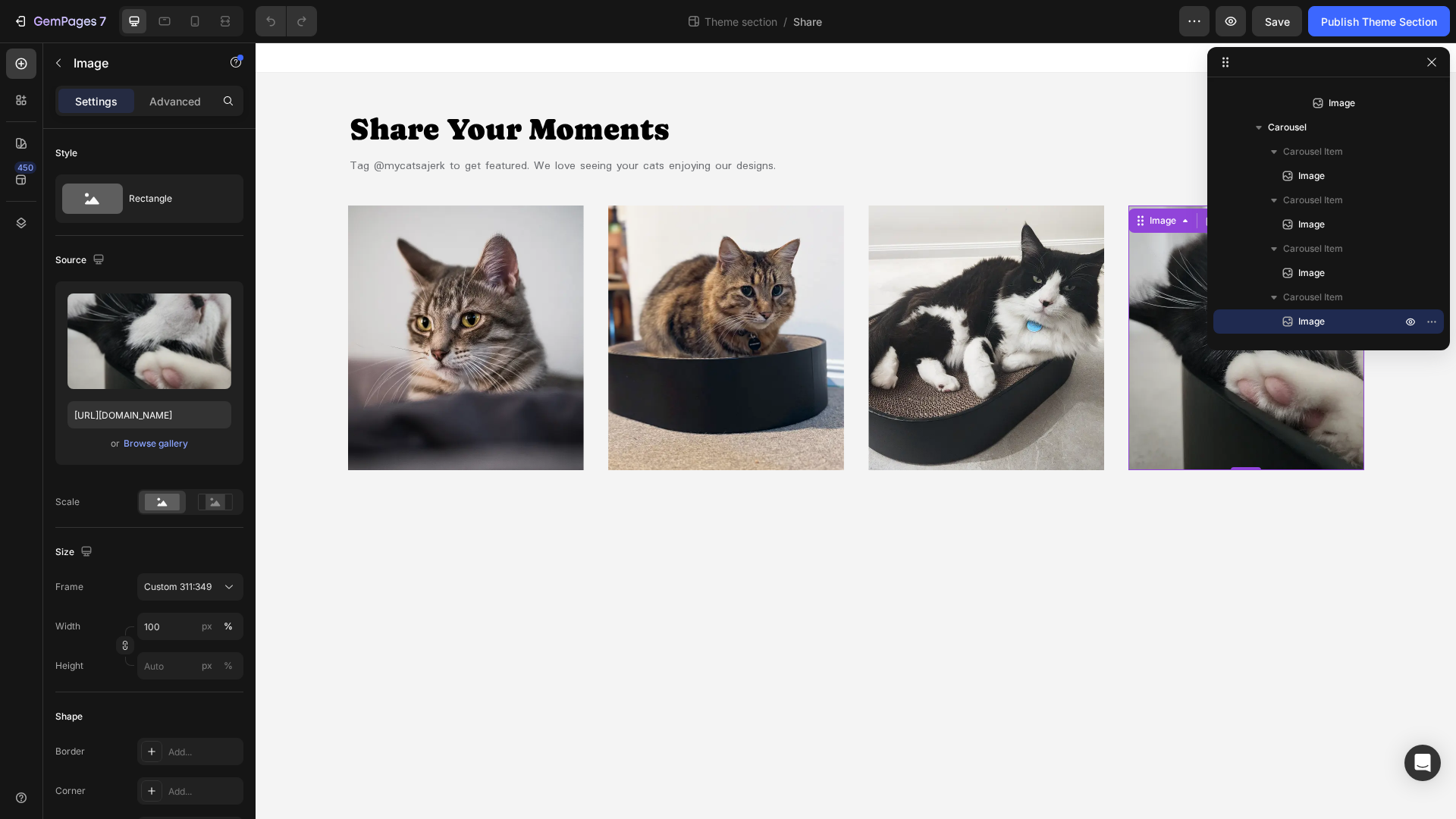
click at [1021, 561] on body "Share Your Moments Heading Tag @mycatsajerk to get featured. We love seeing you…" at bounding box center [855, 431] width 1200 height 776
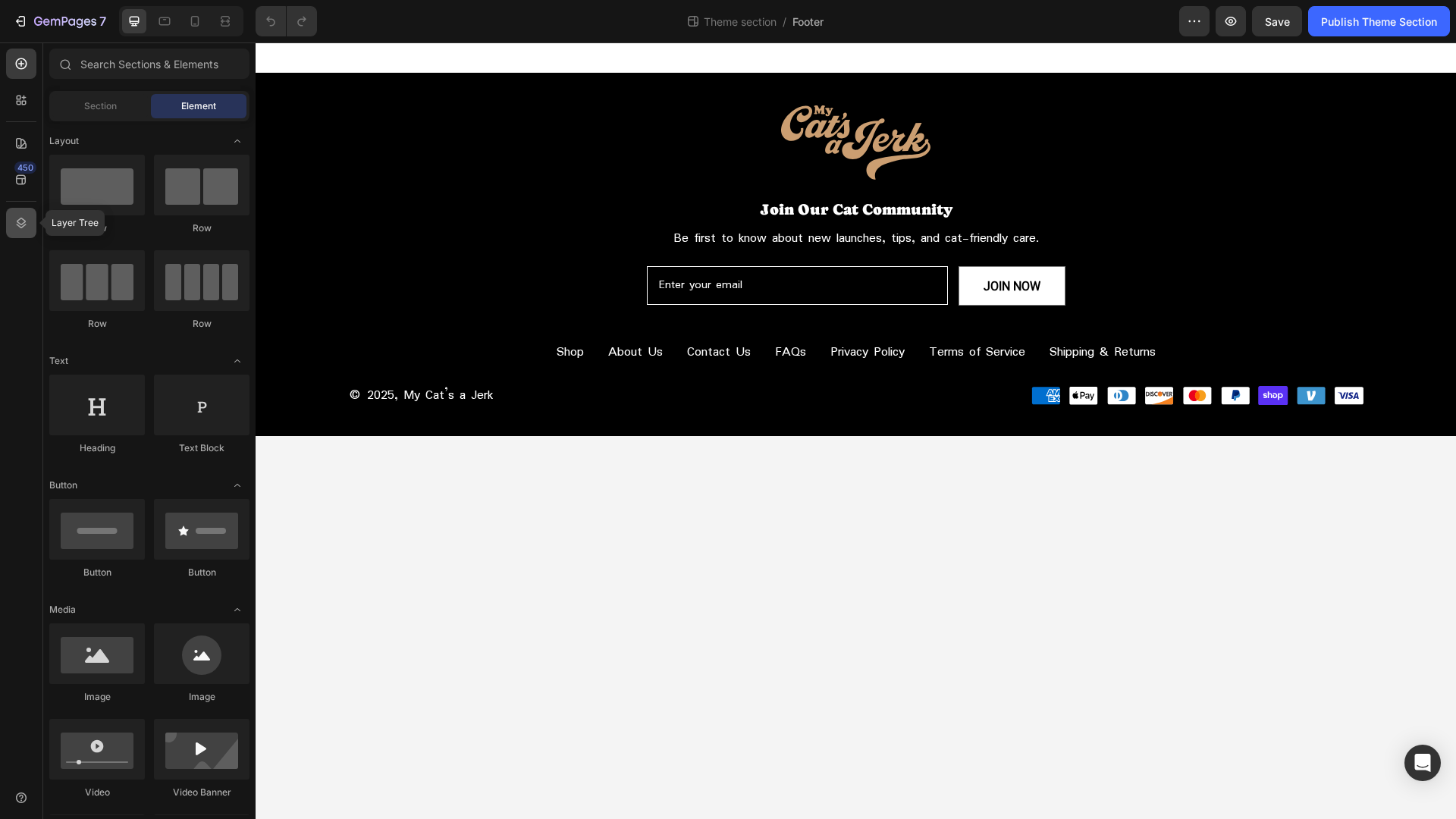
click at [12, 220] on div at bounding box center [21, 223] width 30 height 30
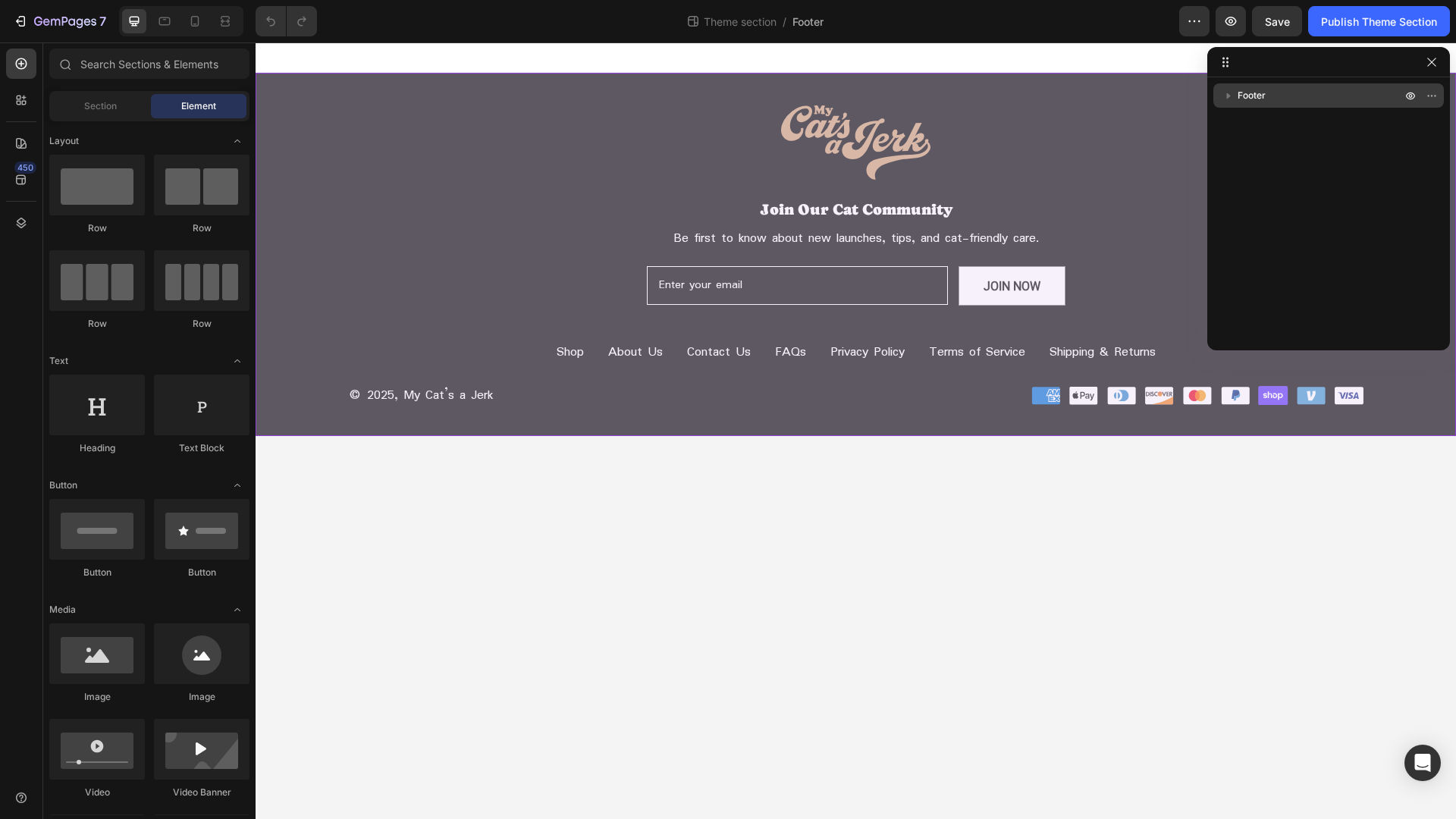
click at [1287, 96] on p "Footer" at bounding box center [1321, 95] width 167 height 15
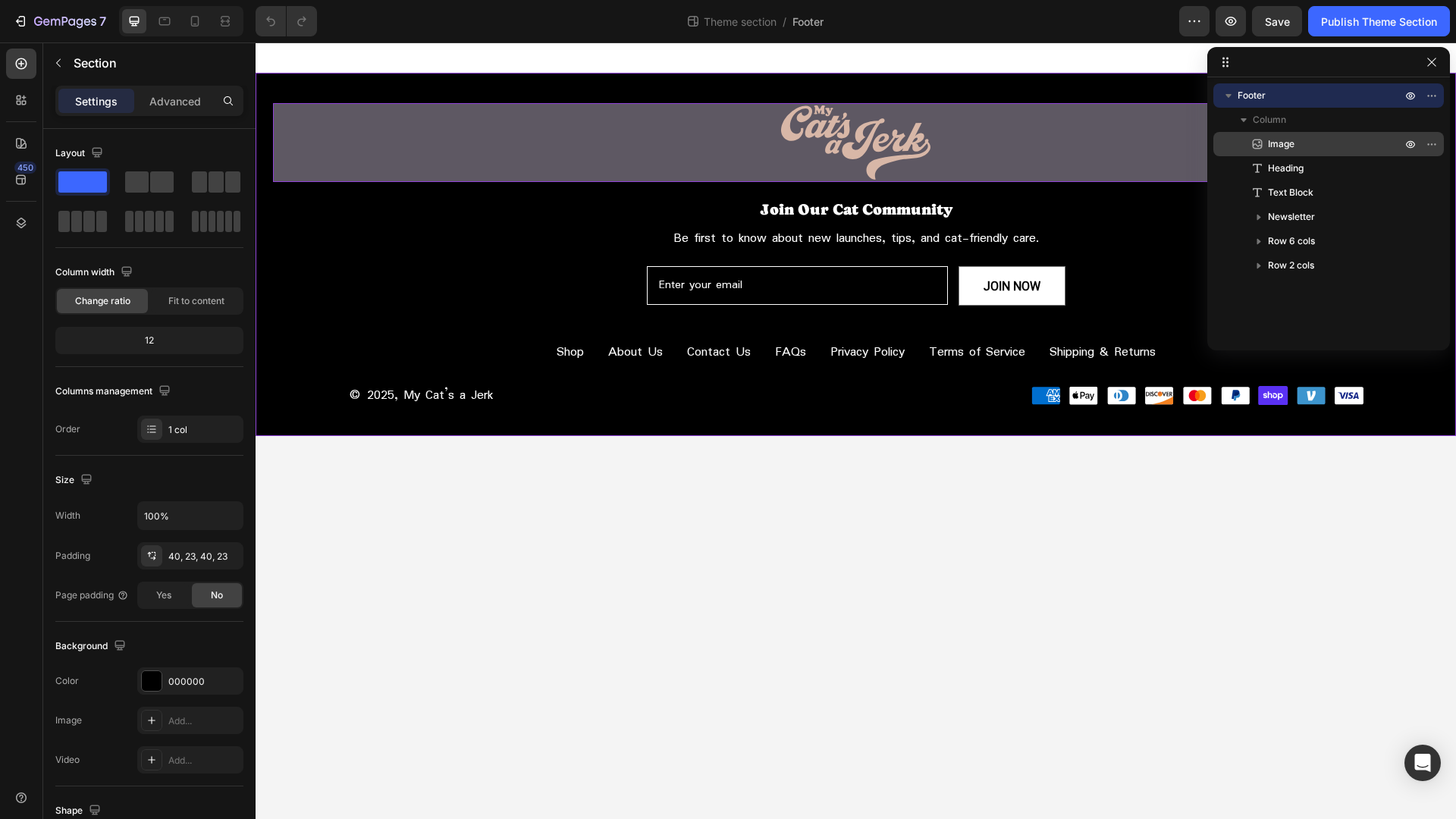
click at [1293, 140] on span "Image" at bounding box center [1281, 144] width 27 height 15
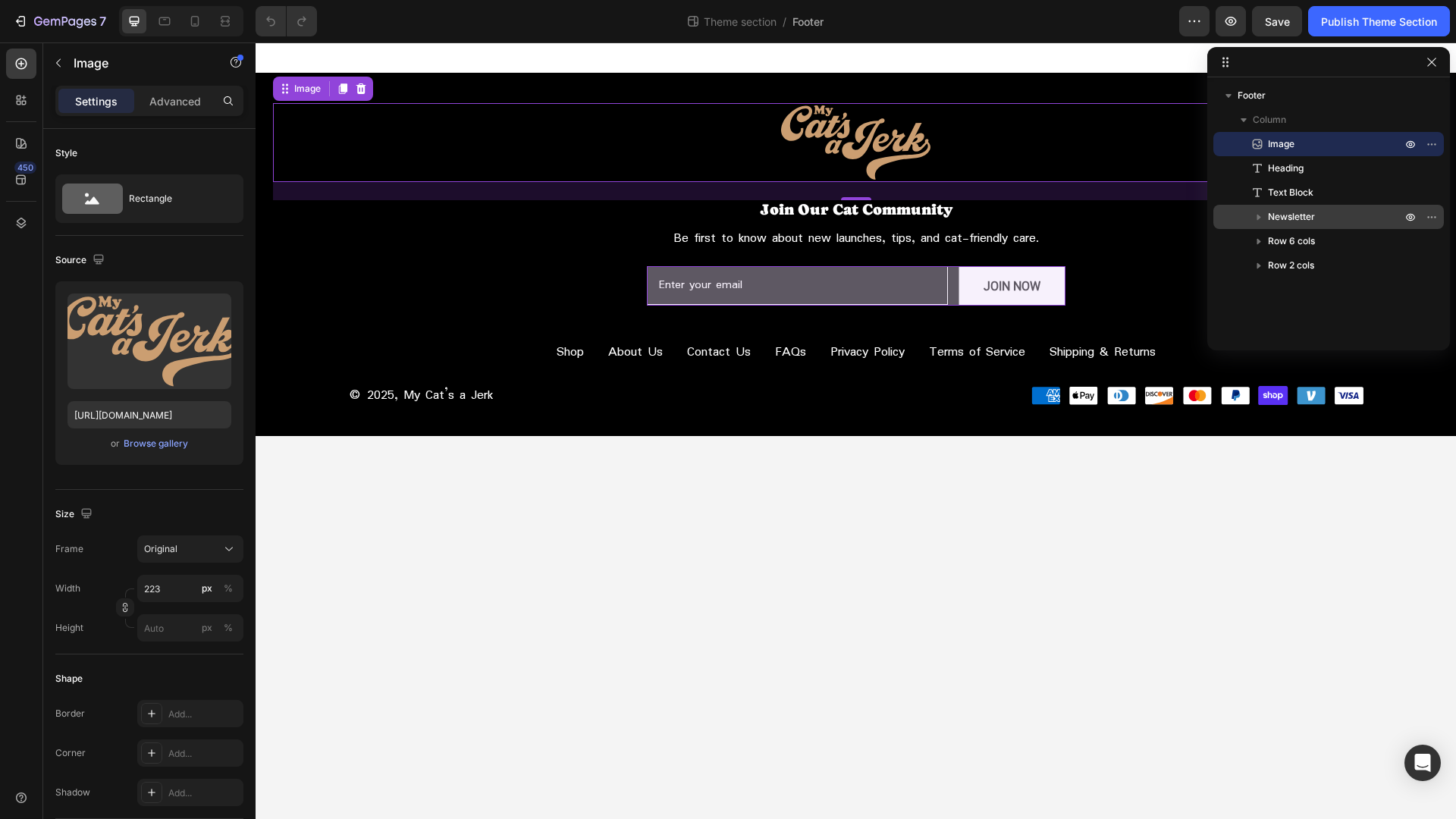
click at [1337, 212] on p "Newsletter" at bounding box center [1336, 217] width 137 height 15
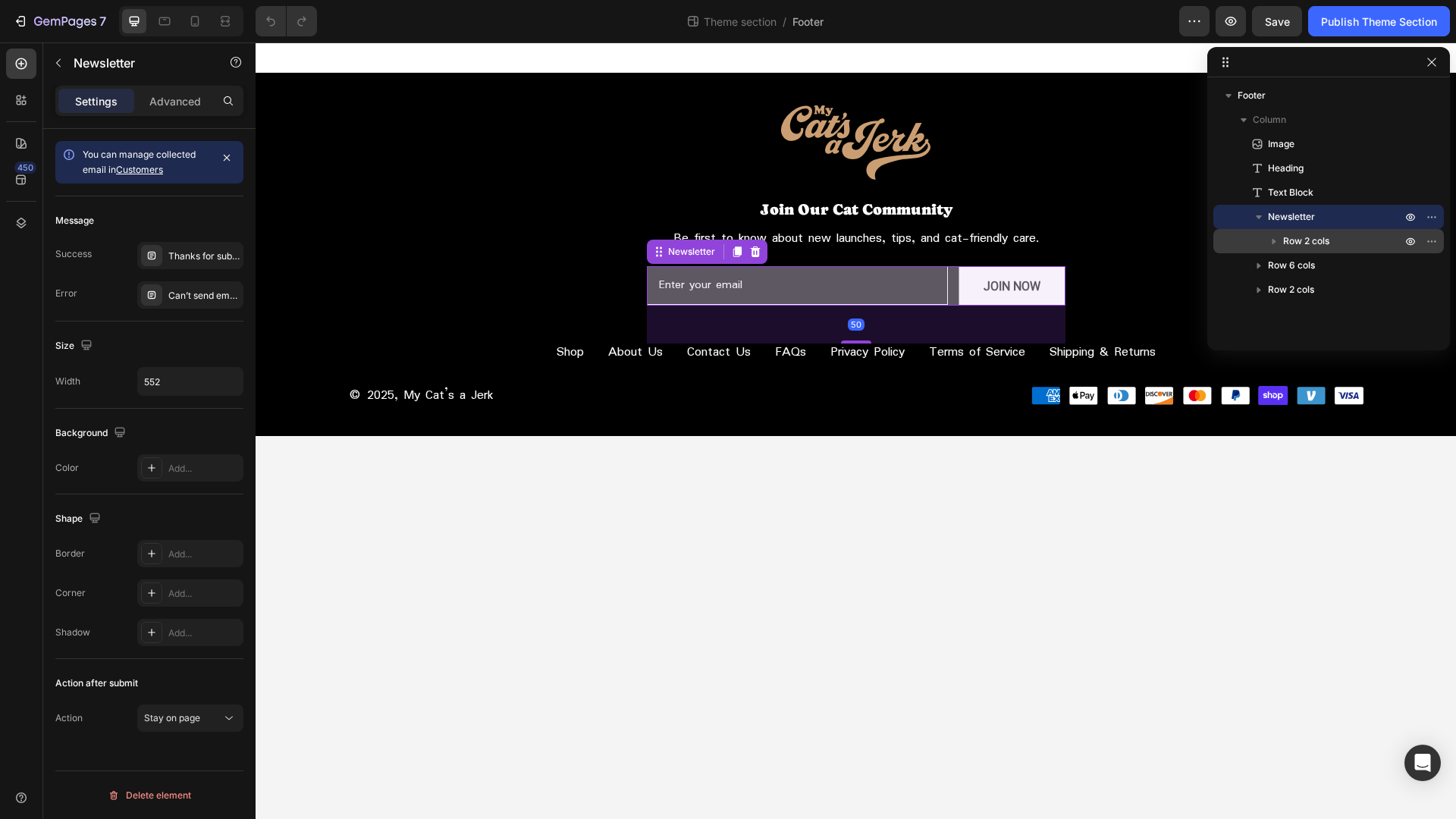
click at [1349, 238] on p "Row 2 cols" at bounding box center [1343, 241] width 122 height 15
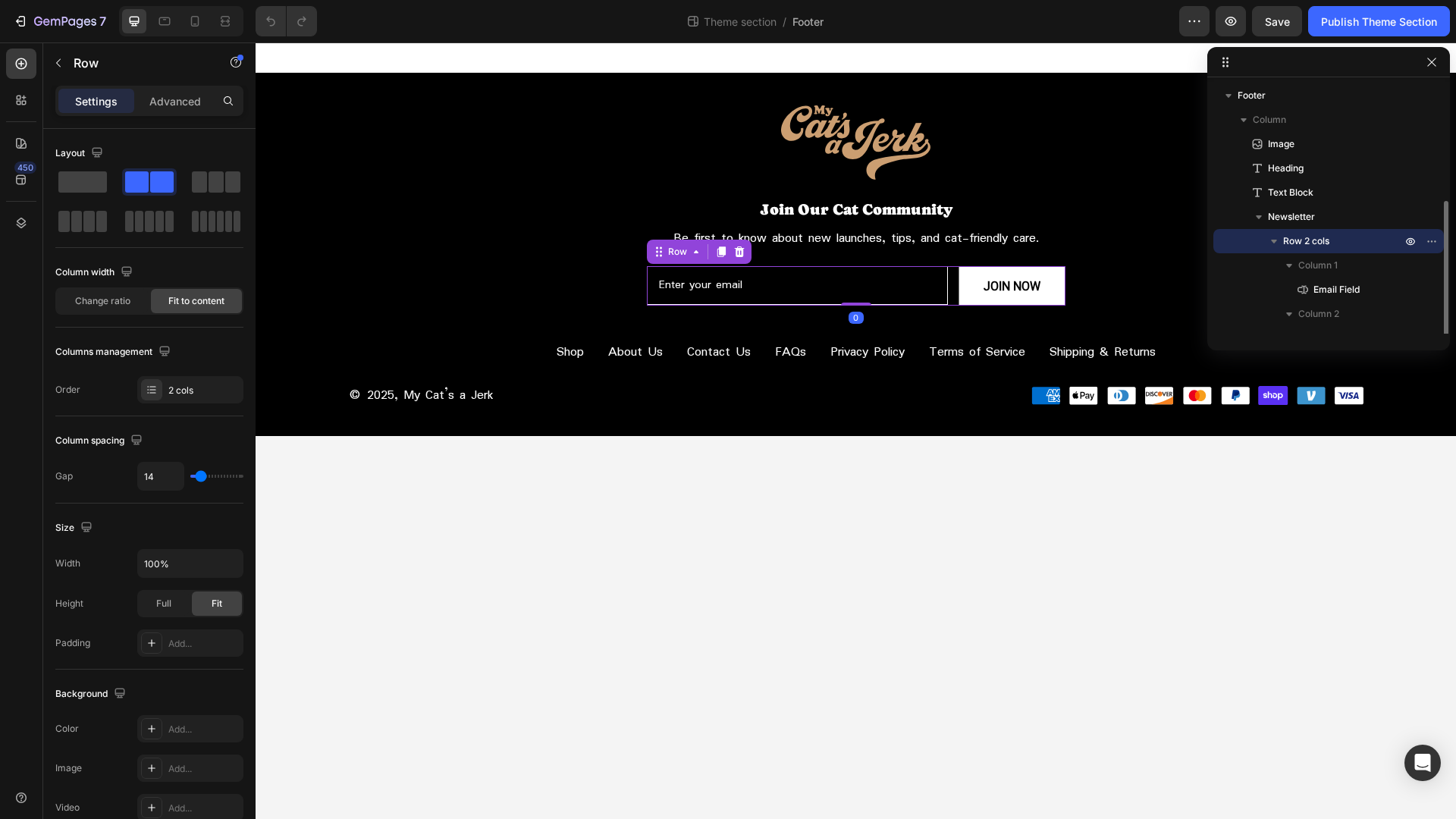
scroll to position [65, 0]
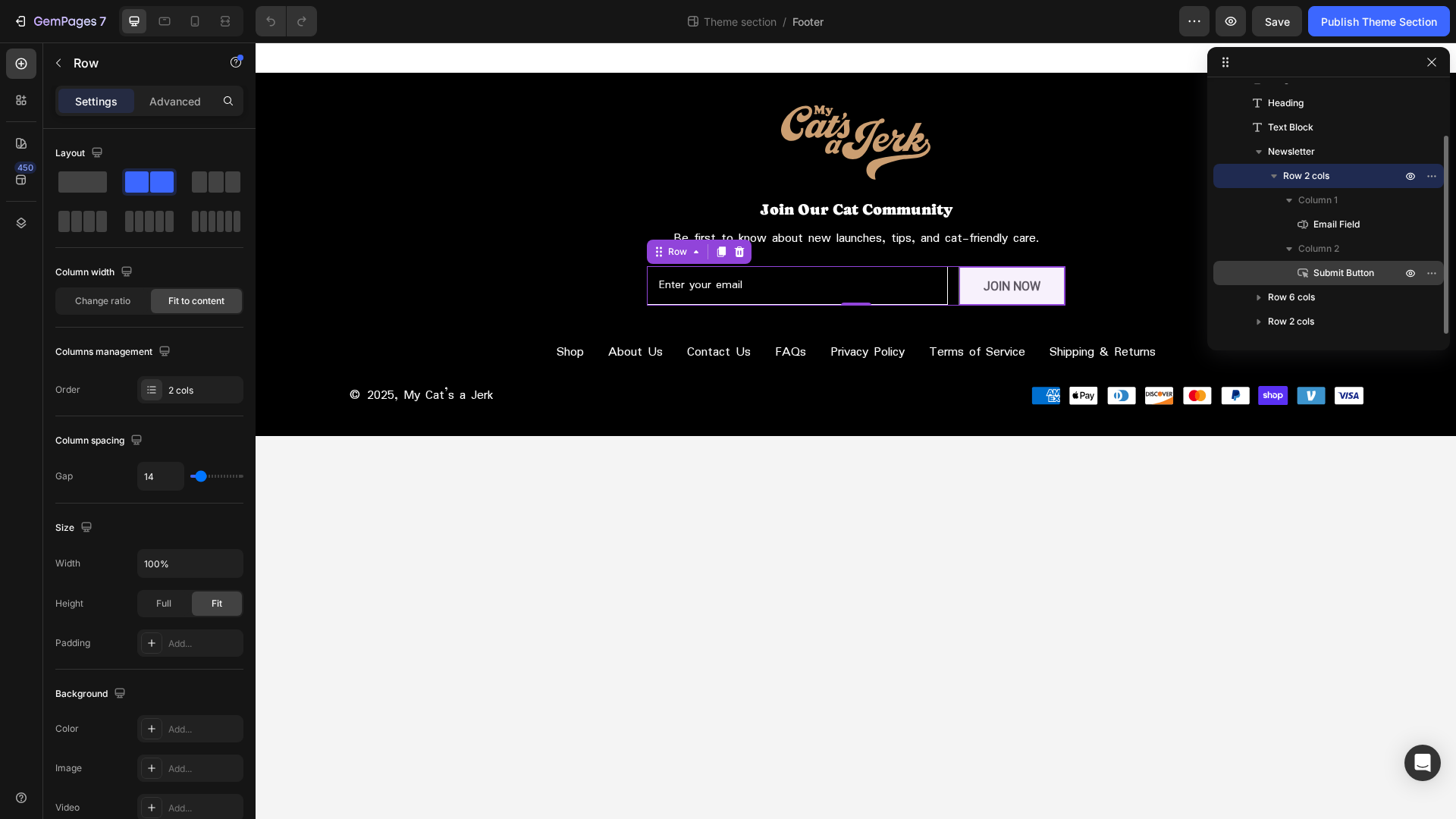
click at [1374, 284] on div "Submit Button" at bounding box center [1328, 273] width 219 height 24
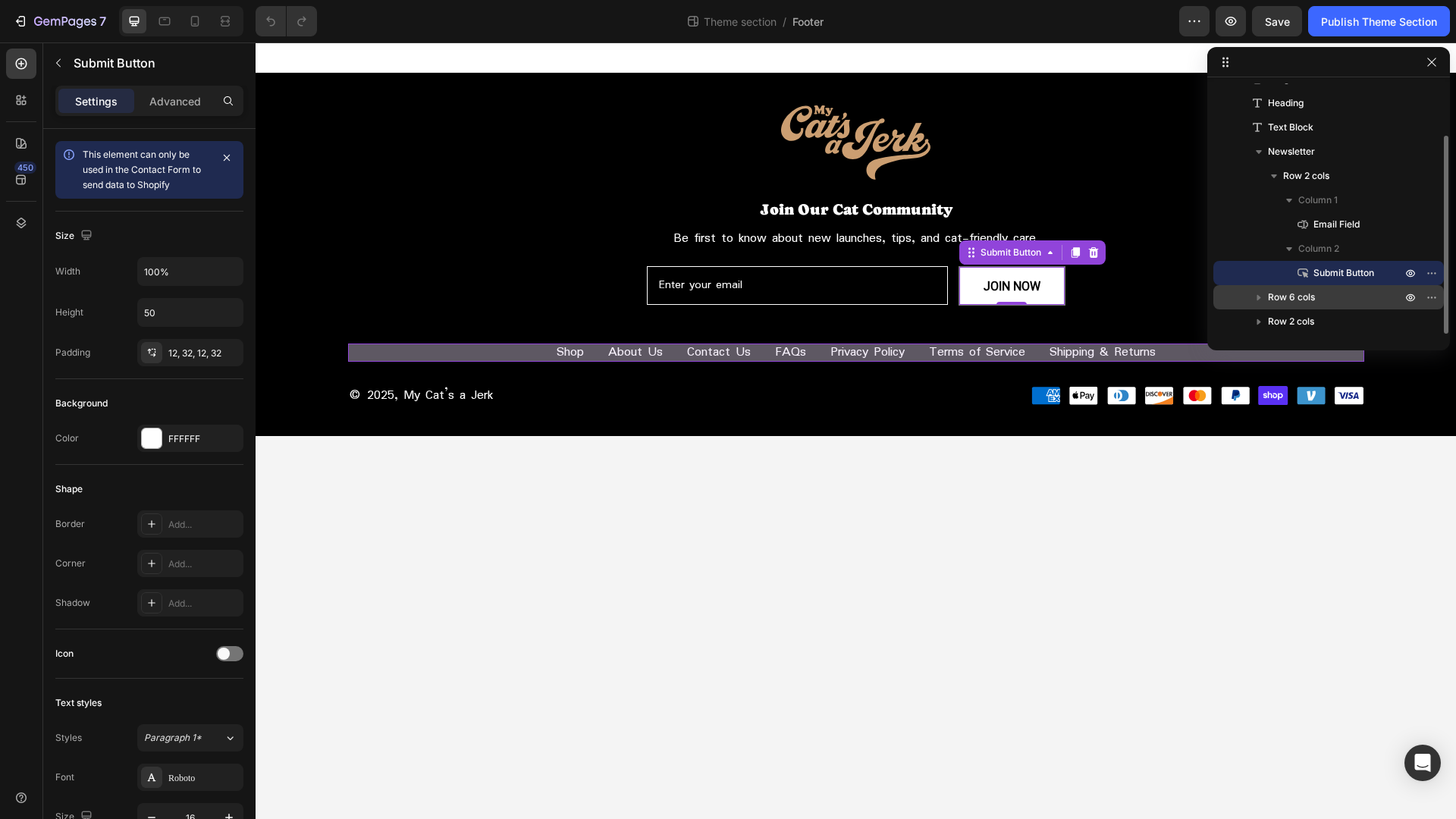
click at [1366, 298] on p "Row 6 cols" at bounding box center [1336, 297] width 137 height 15
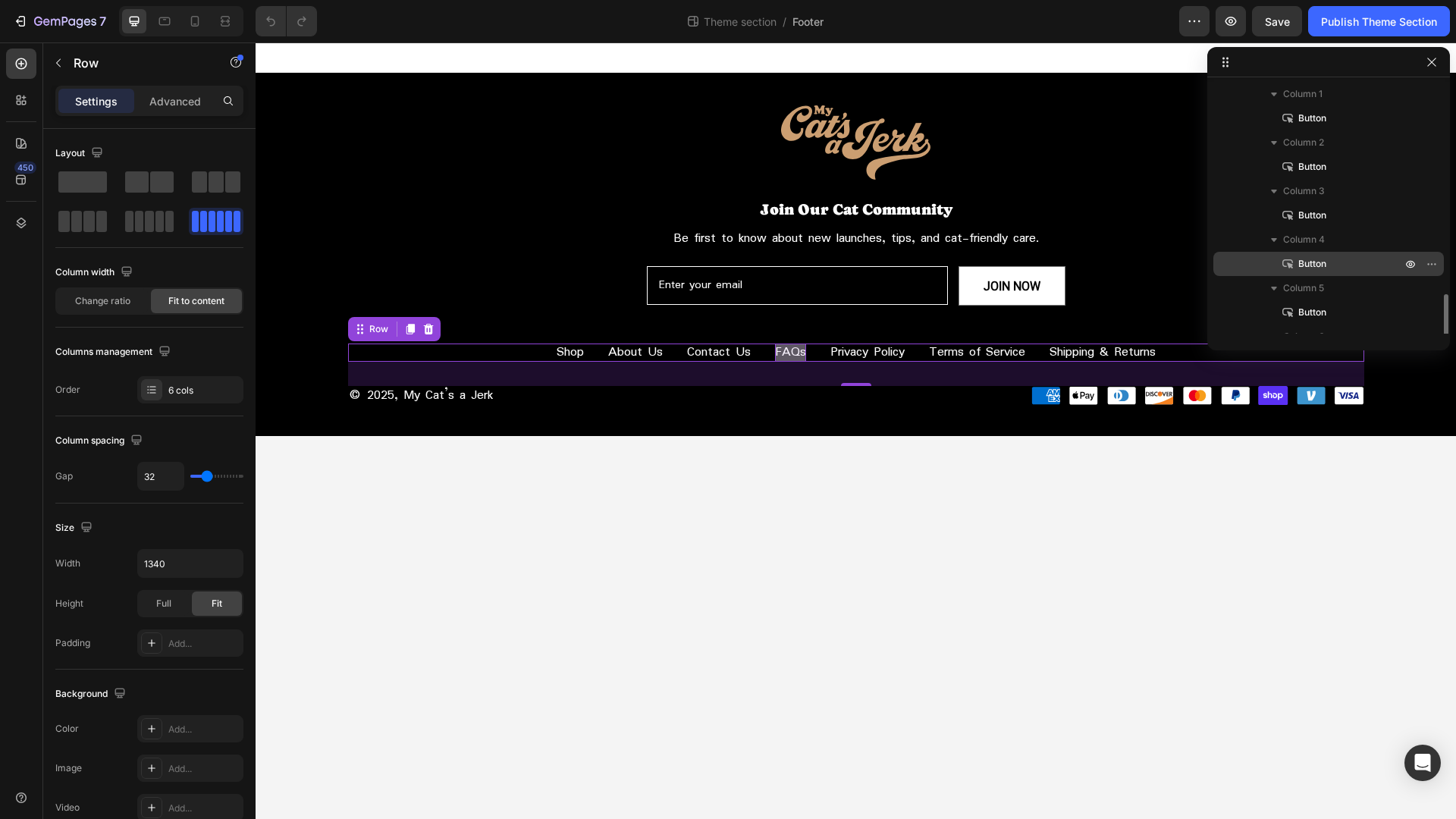
scroll to position [356, 0]
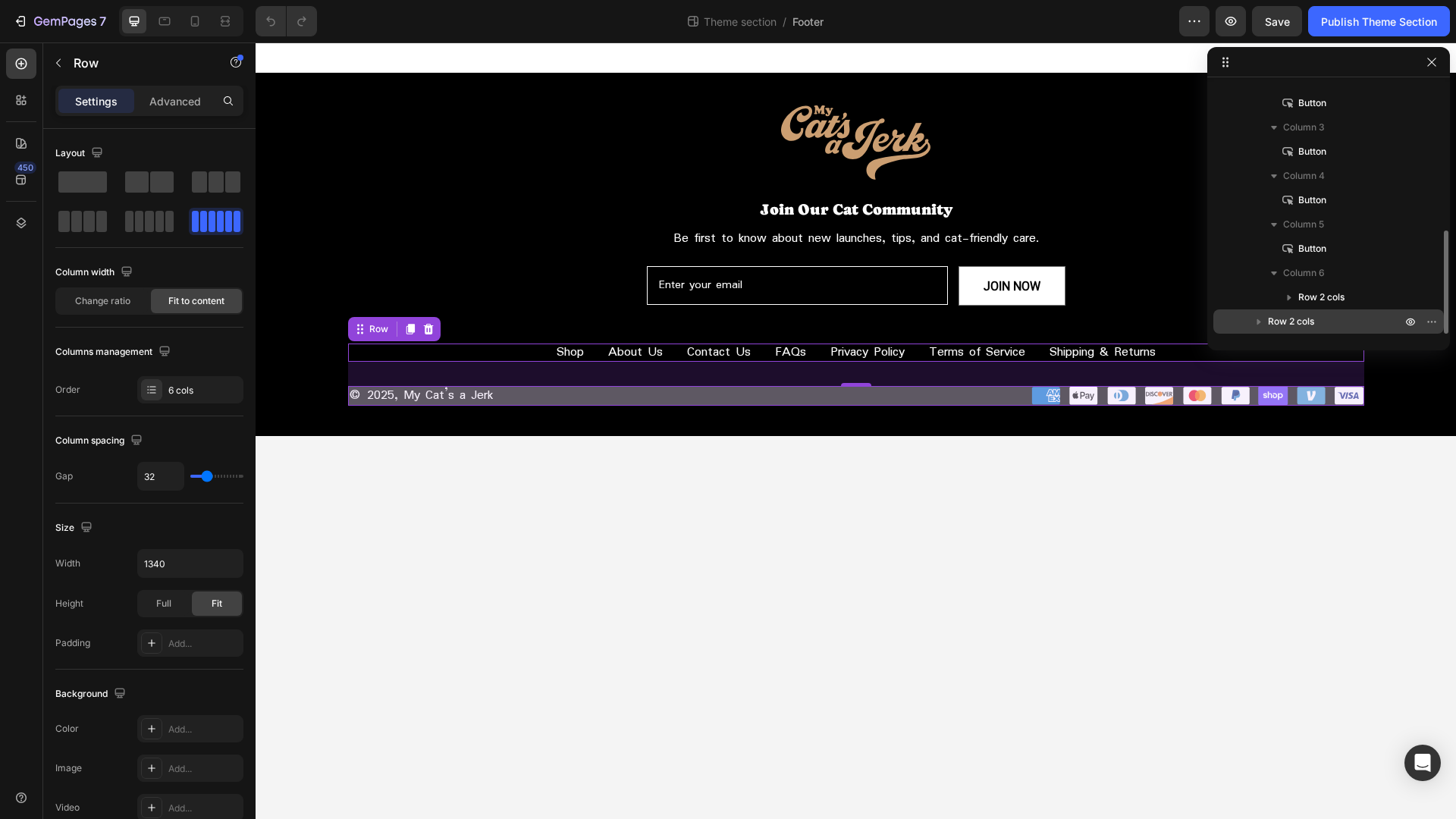
click at [1326, 312] on div "Row 2 cols" at bounding box center [1328, 321] width 219 height 24
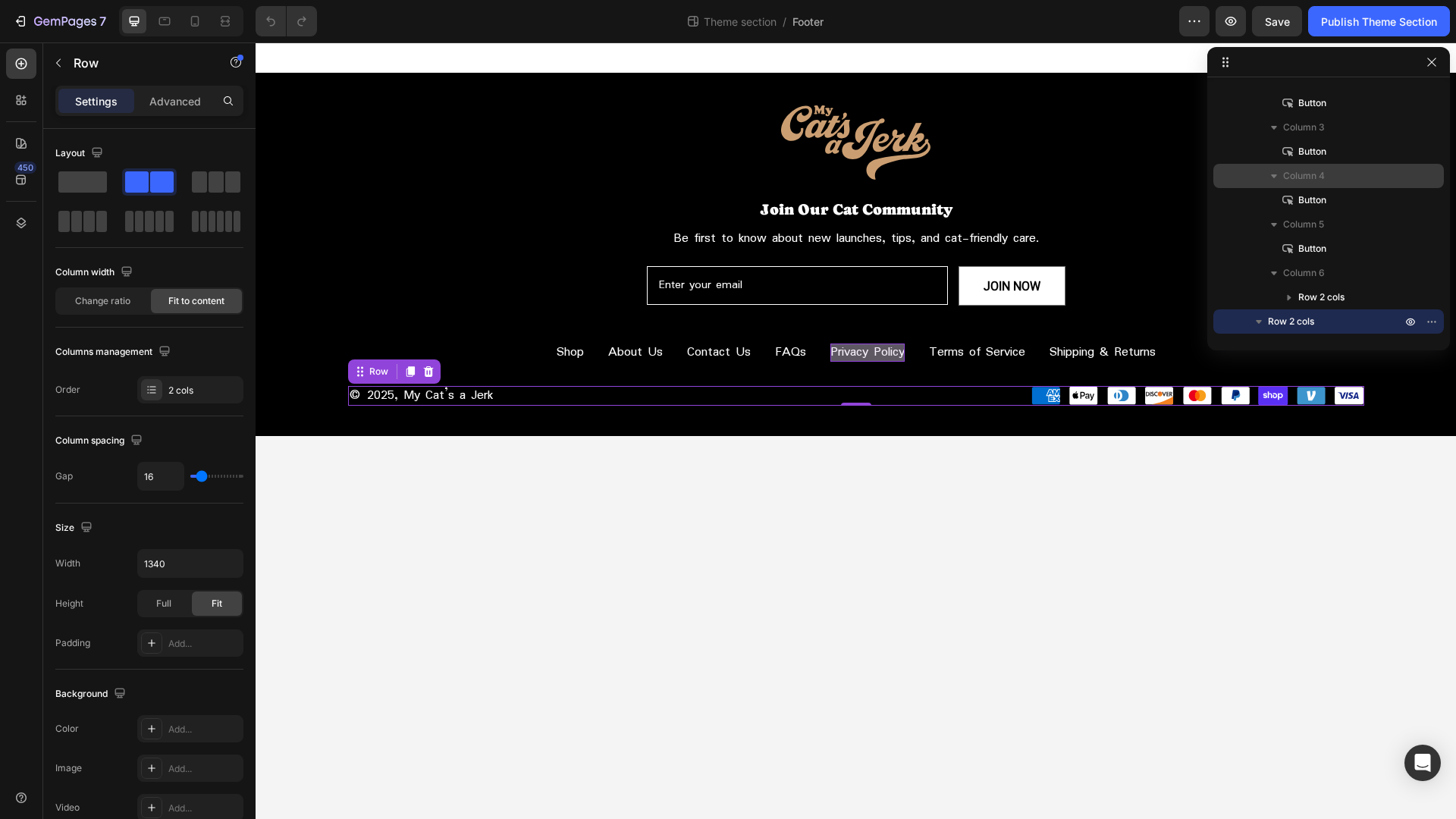
scroll to position [453, 0]
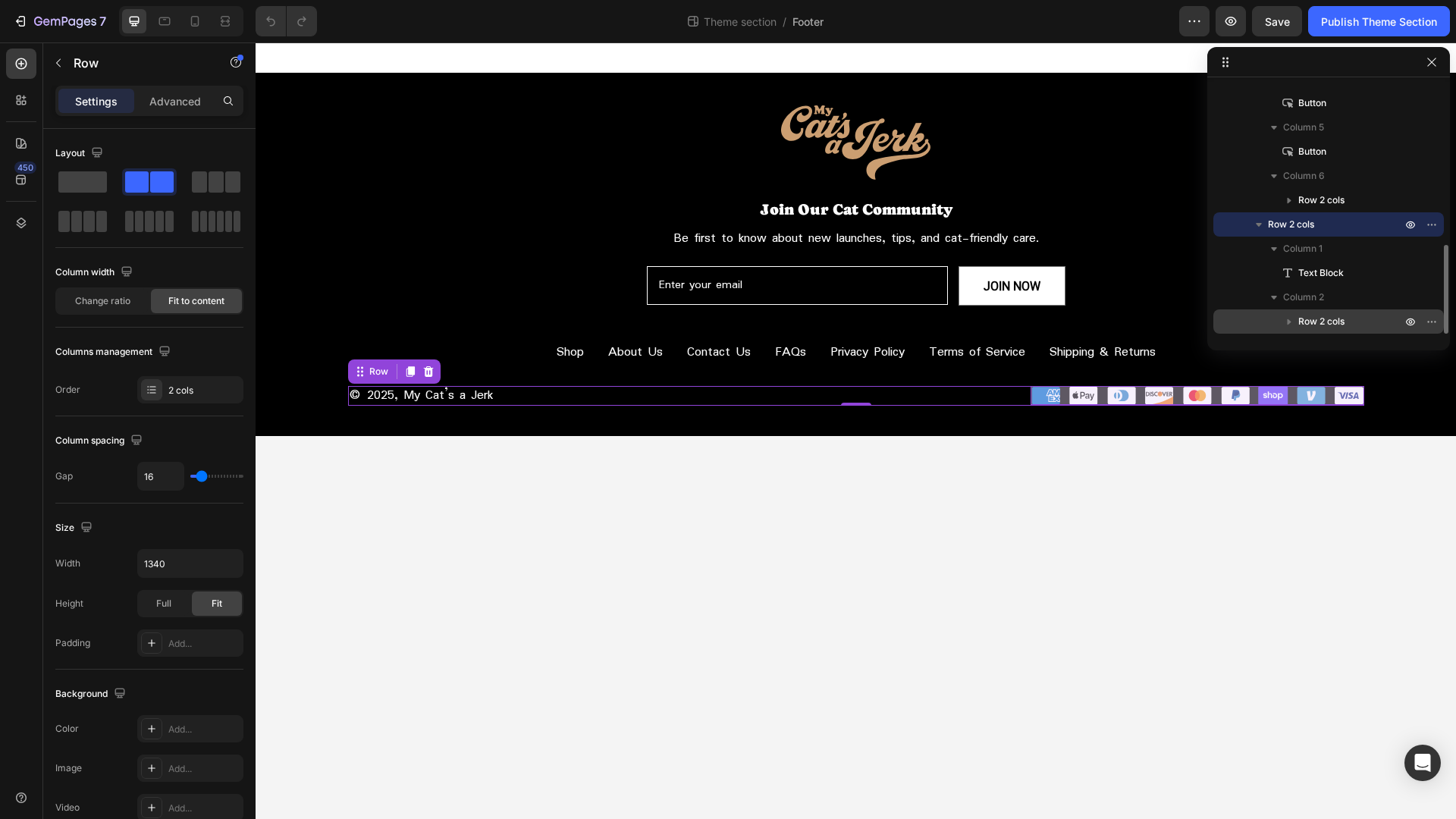
click at [1354, 318] on p "Row 2 cols" at bounding box center [1350, 321] width 106 height 15
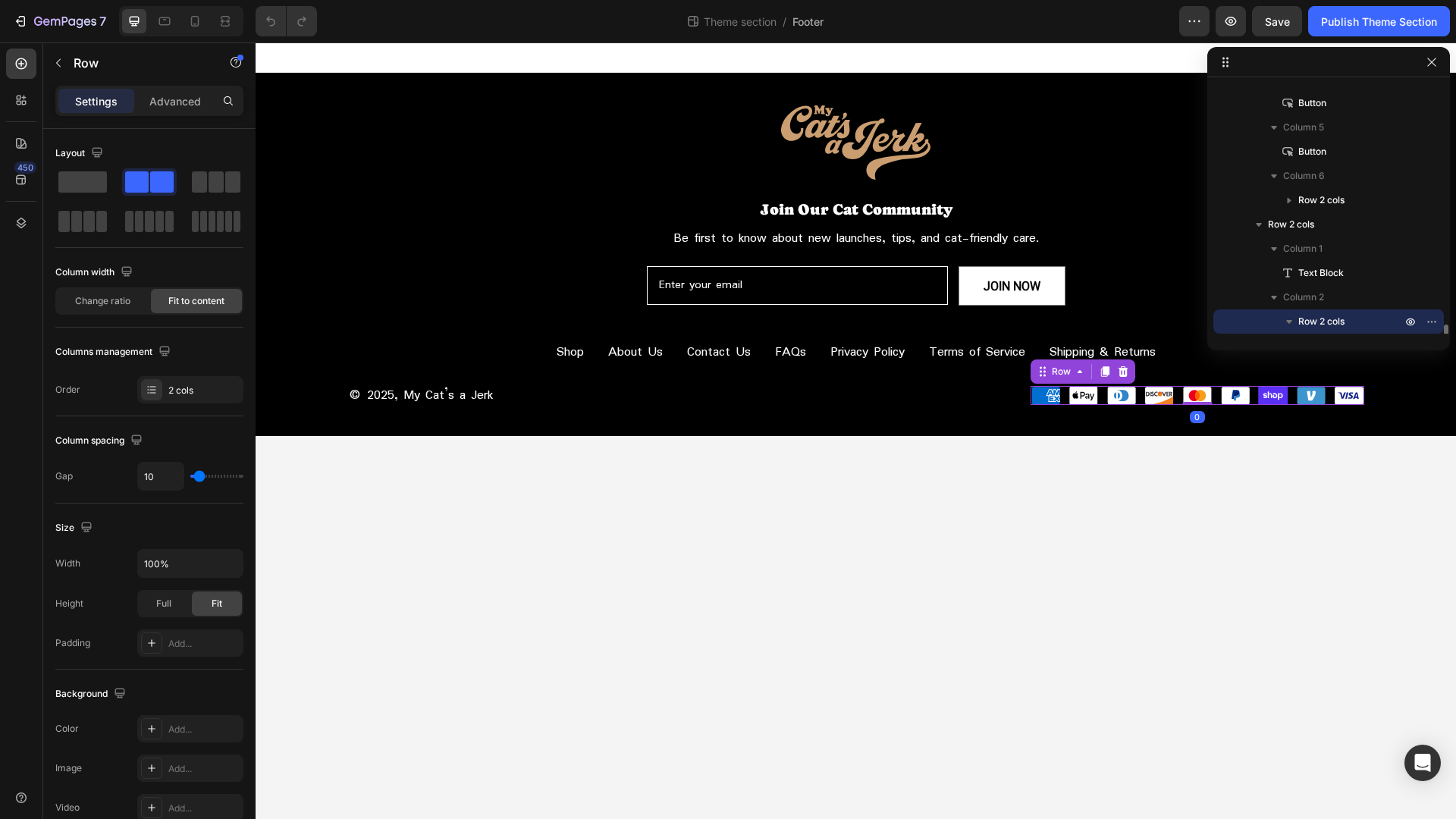
scroll to position [551, 0]
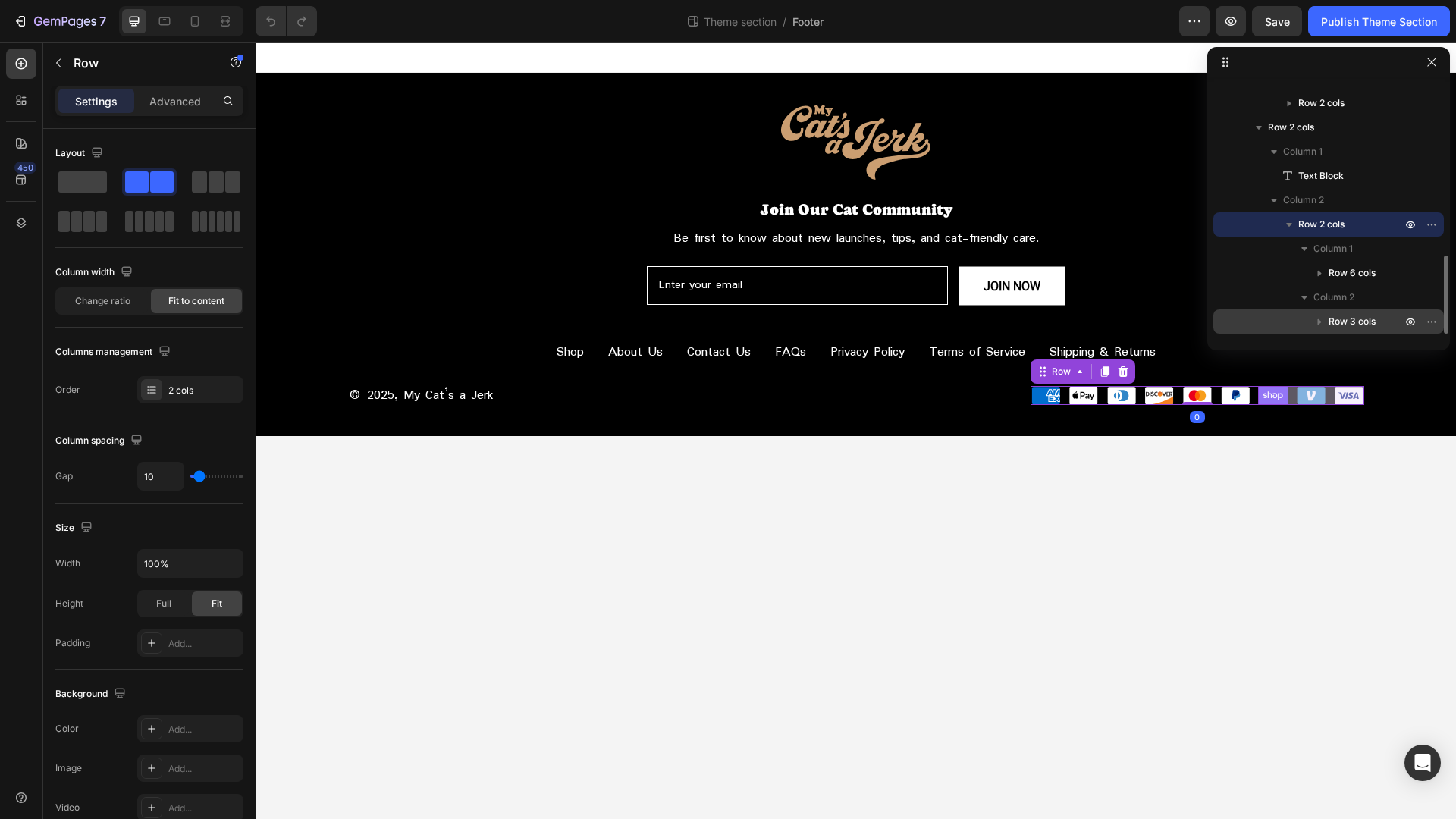
click at [1381, 317] on p "Row 3 cols" at bounding box center [1365, 321] width 76 height 15
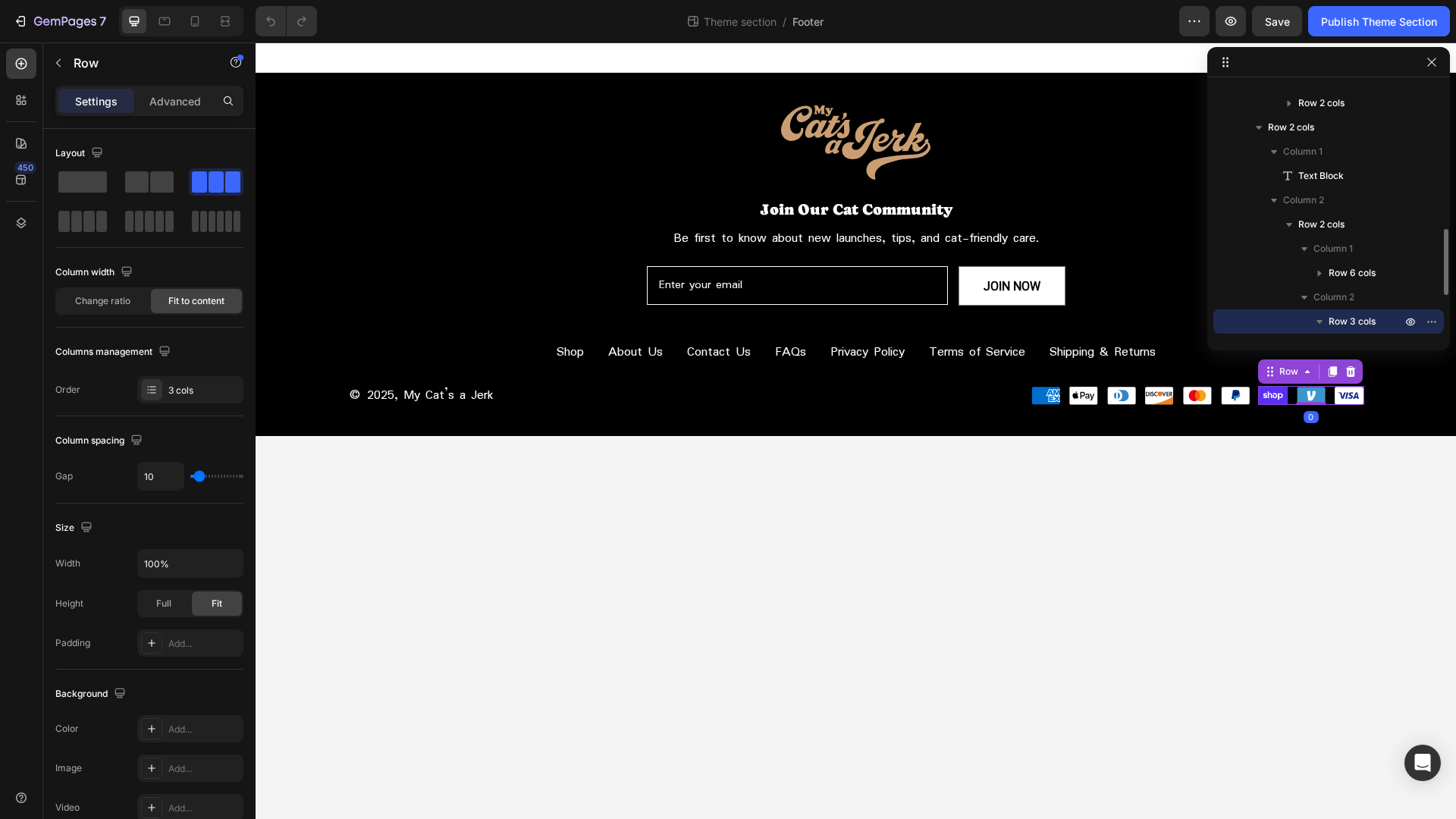
scroll to position [696, 0]
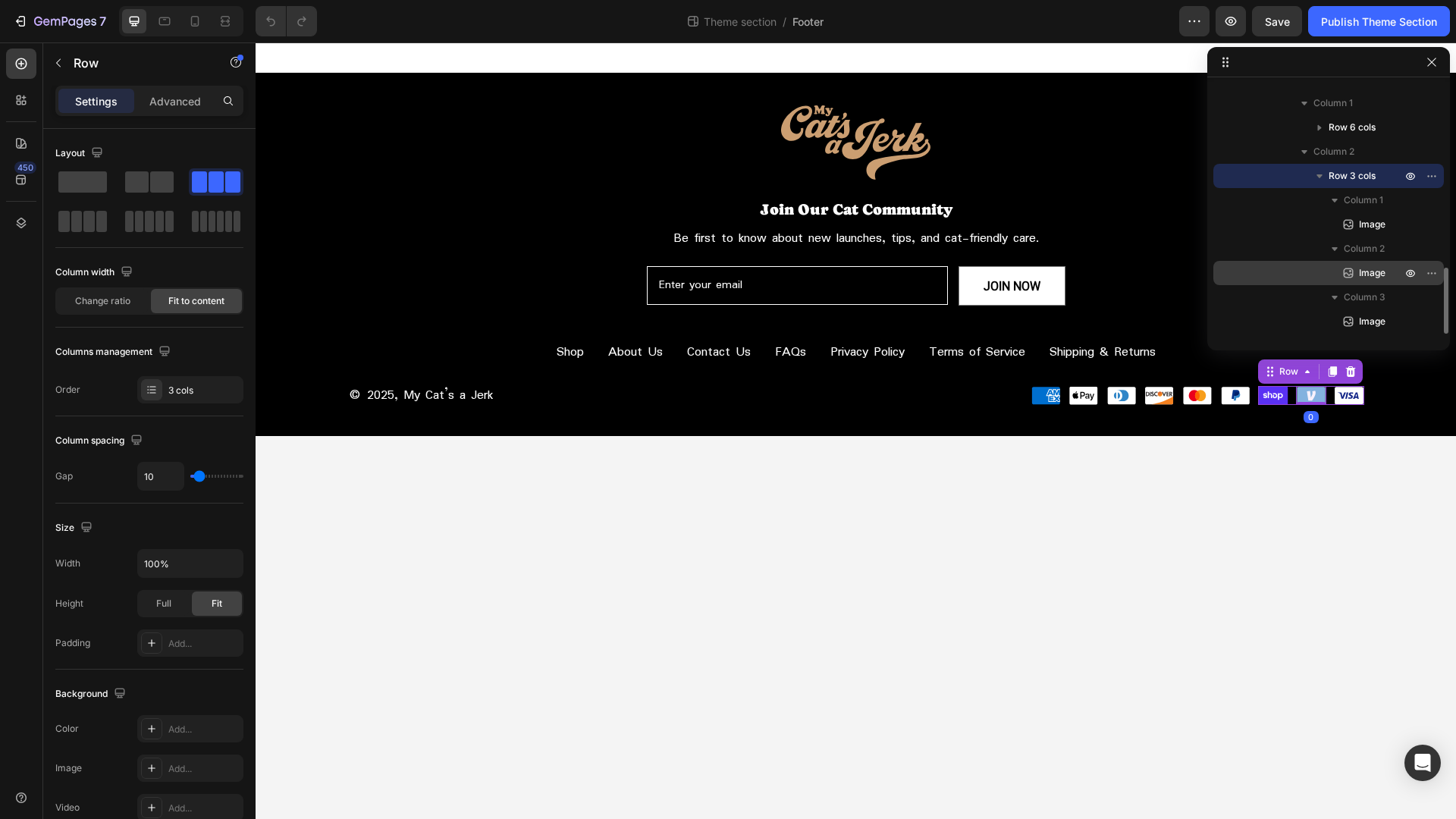
click at [1375, 277] on span "Image" at bounding box center [1372, 273] width 27 height 15
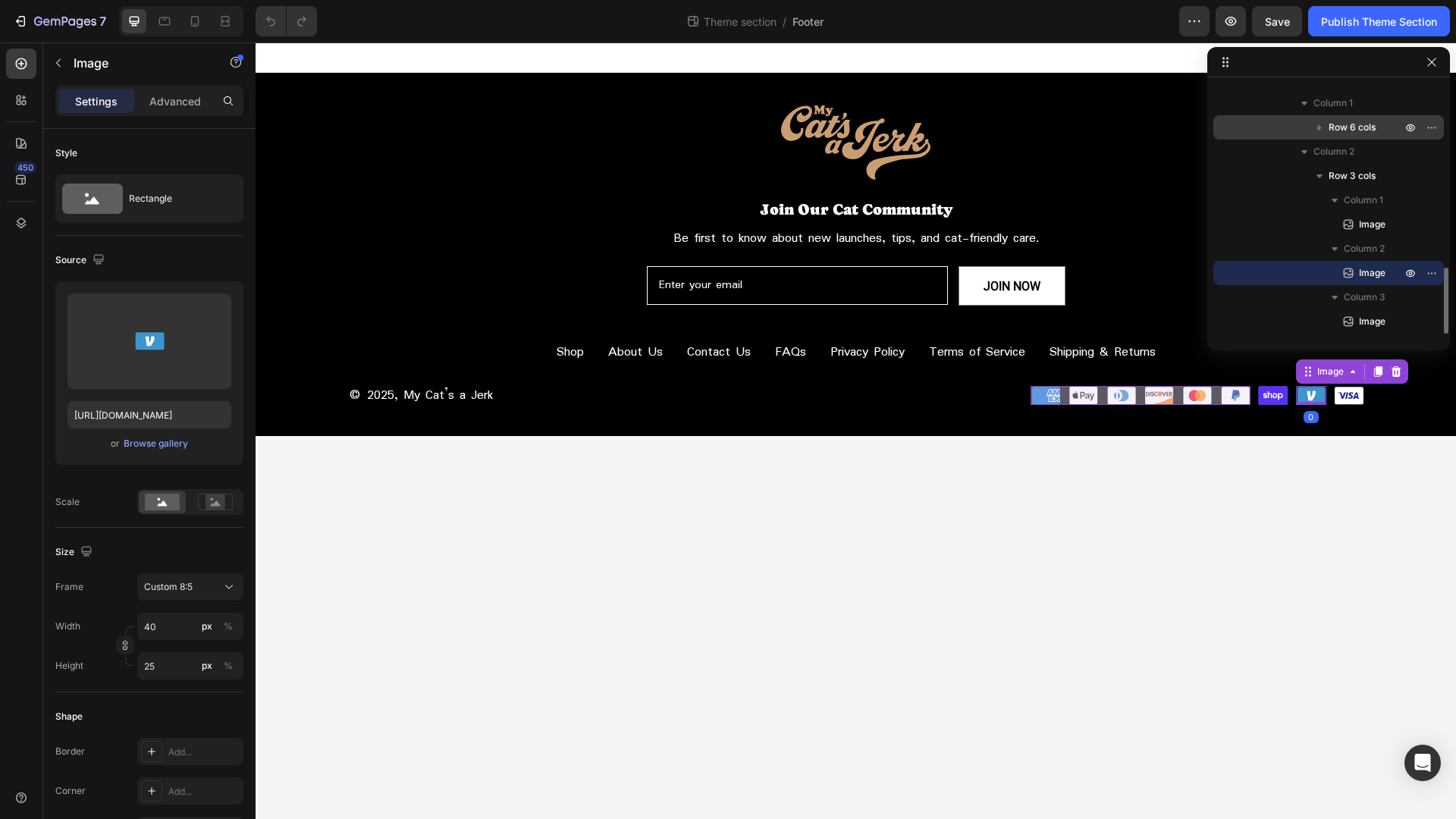
click at [1385, 127] on p "Row 6 cols" at bounding box center [1365, 127] width 76 height 15
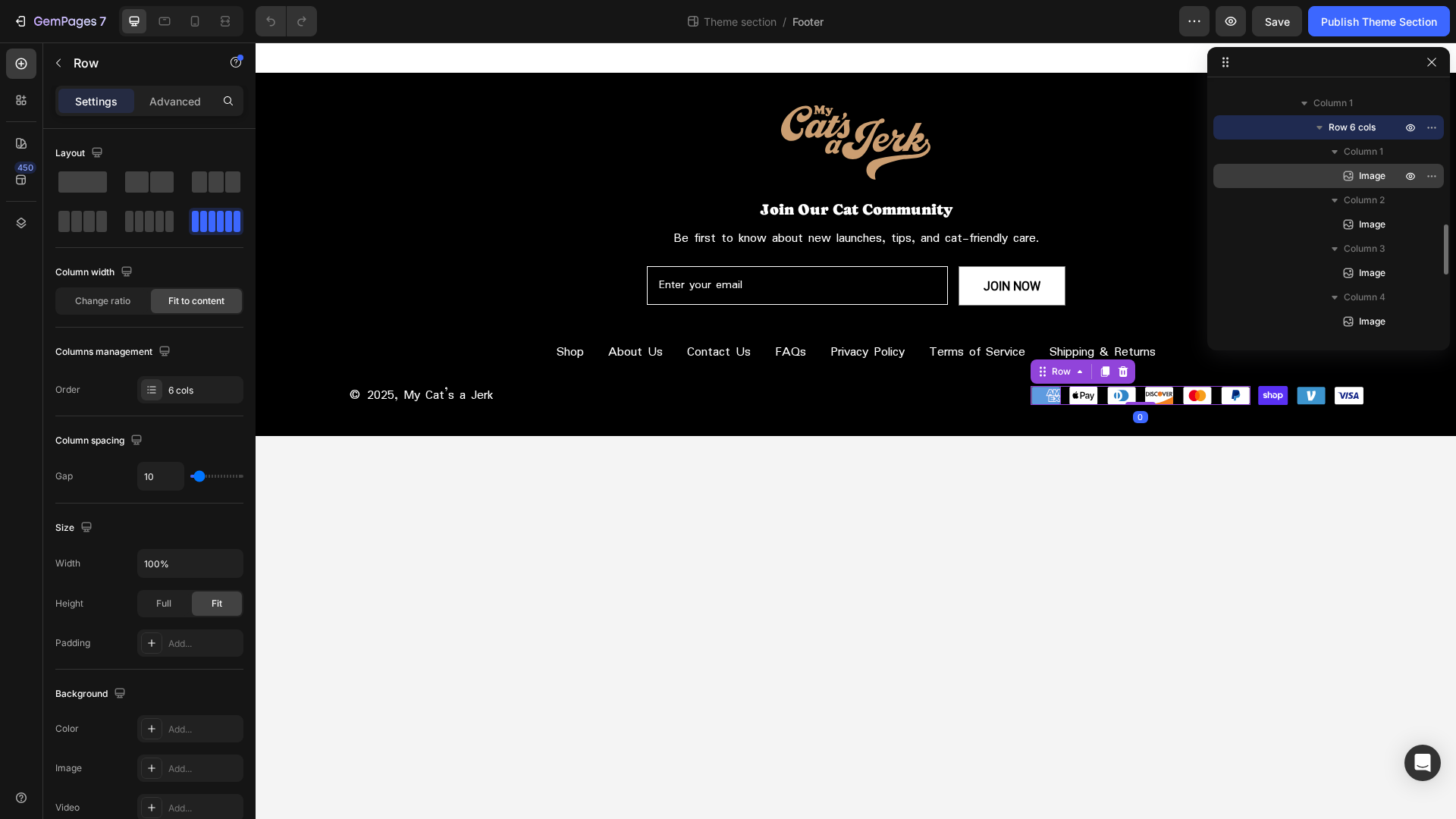
click at [1381, 173] on span "Image" at bounding box center [1372, 175] width 27 height 15
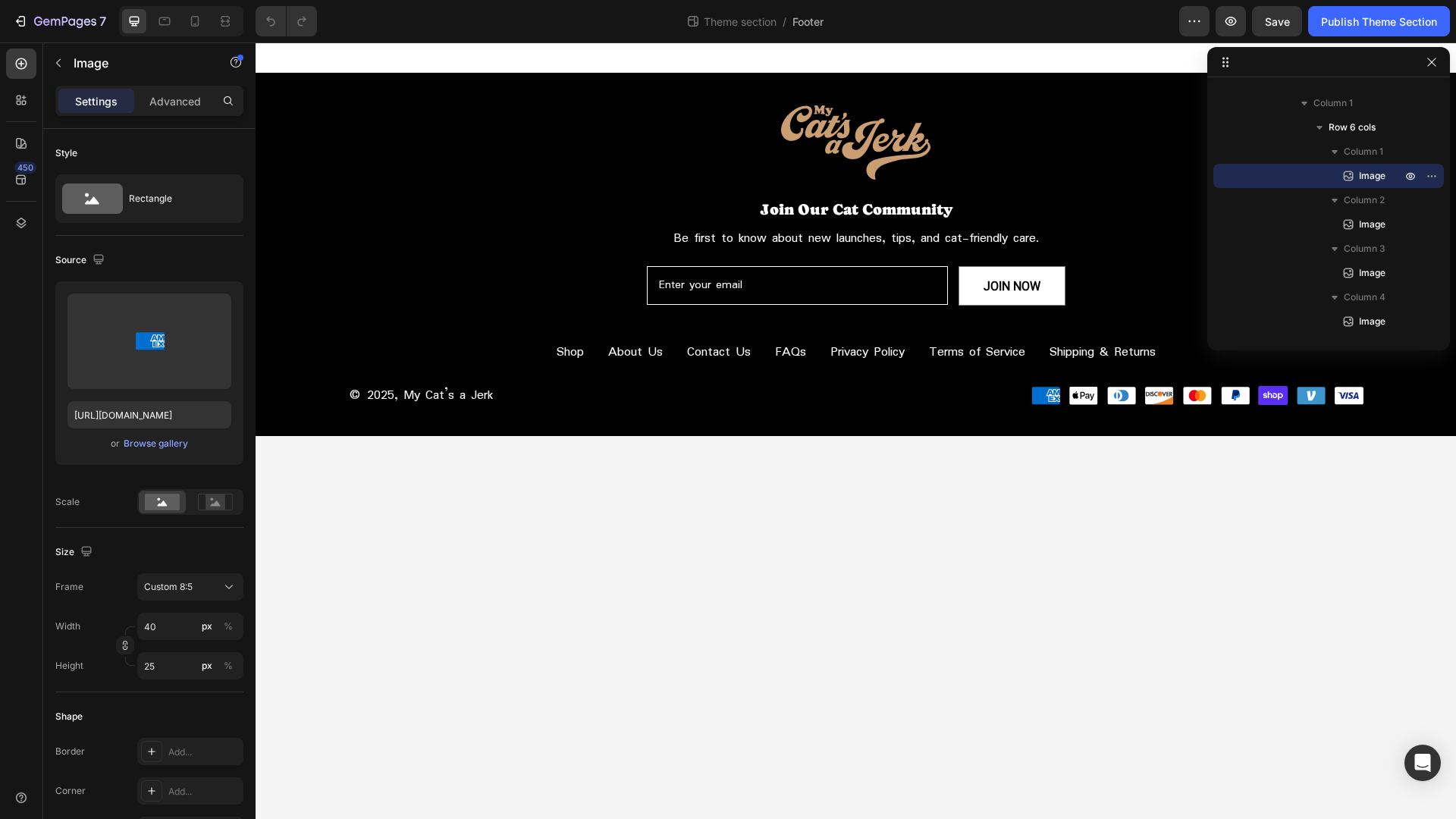
click at [696, 618] on body "Image Join Our Cat Community Heading Be first to know about new launches, tips,…" at bounding box center [855, 431] width 1200 height 776
